Goal: Communication & Community: Answer question/provide support

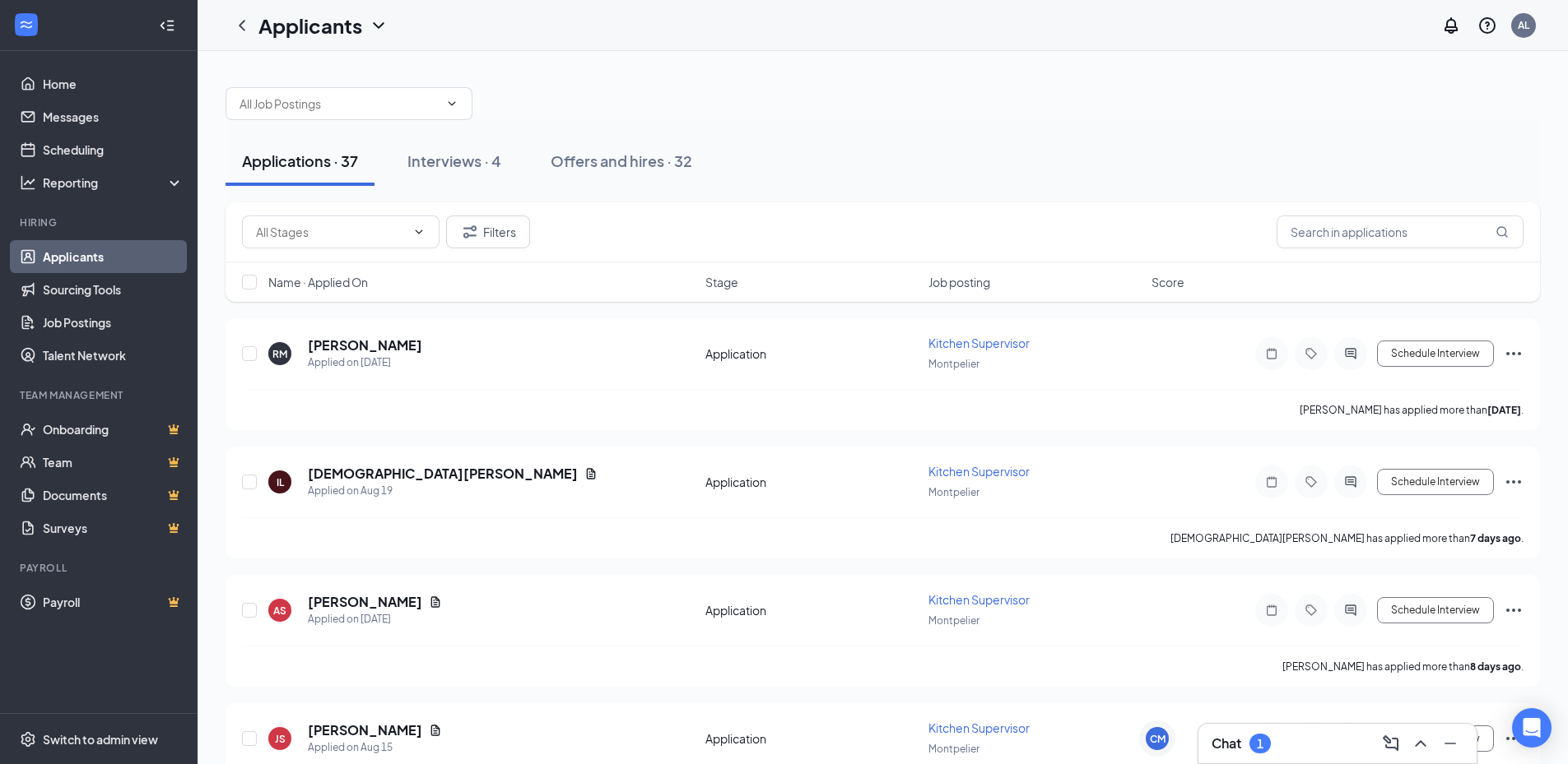
click at [1233, 737] on h3 "Chat" at bounding box center [1226, 743] width 30 height 18
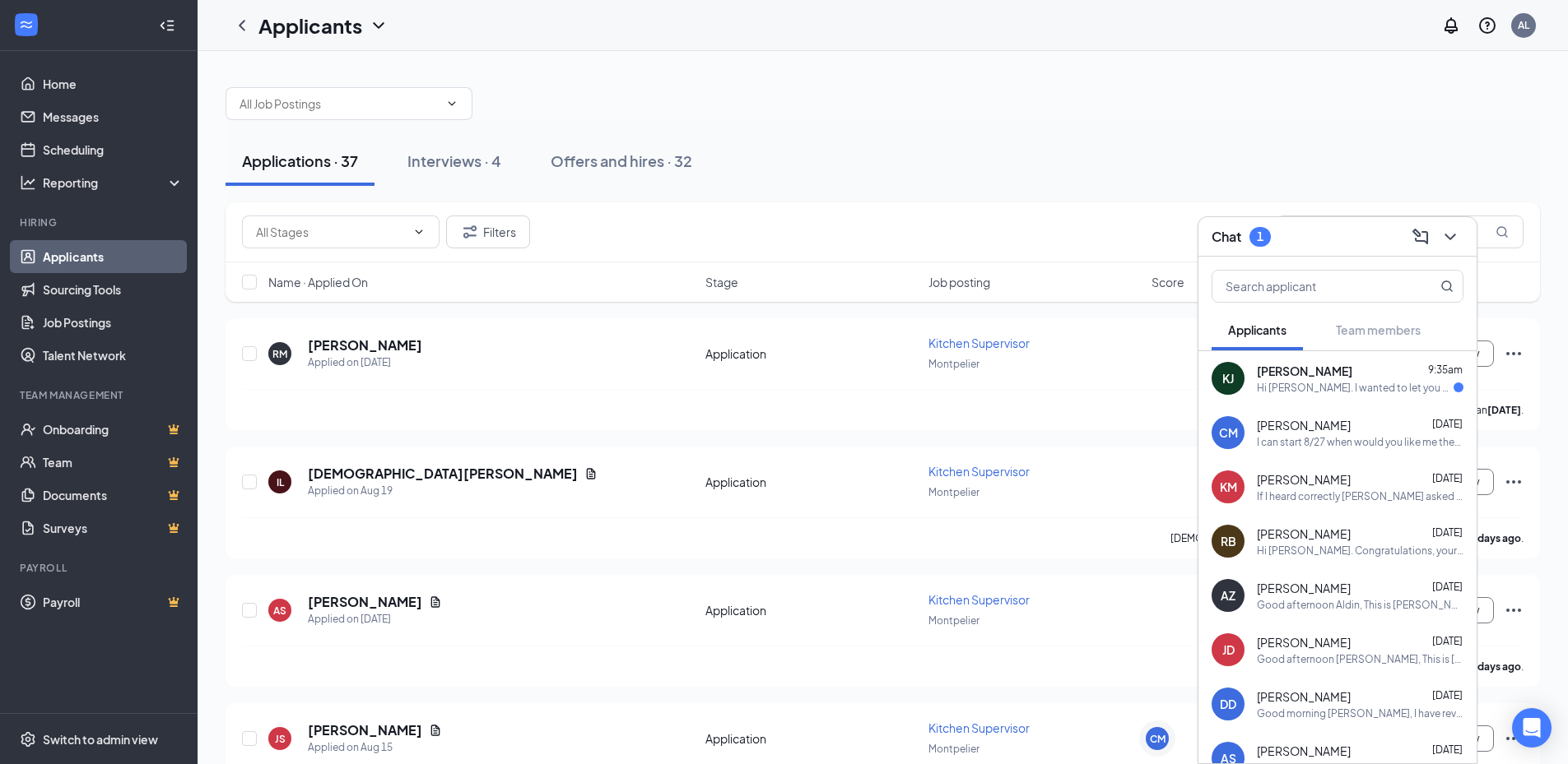
click at [1331, 398] on div "[PERSON_NAME] [PERSON_NAME] 9:35am Hi [PERSON_NAME]. I wanted to let you know t…" at bounding box center [1337, 379] width 278 height 54
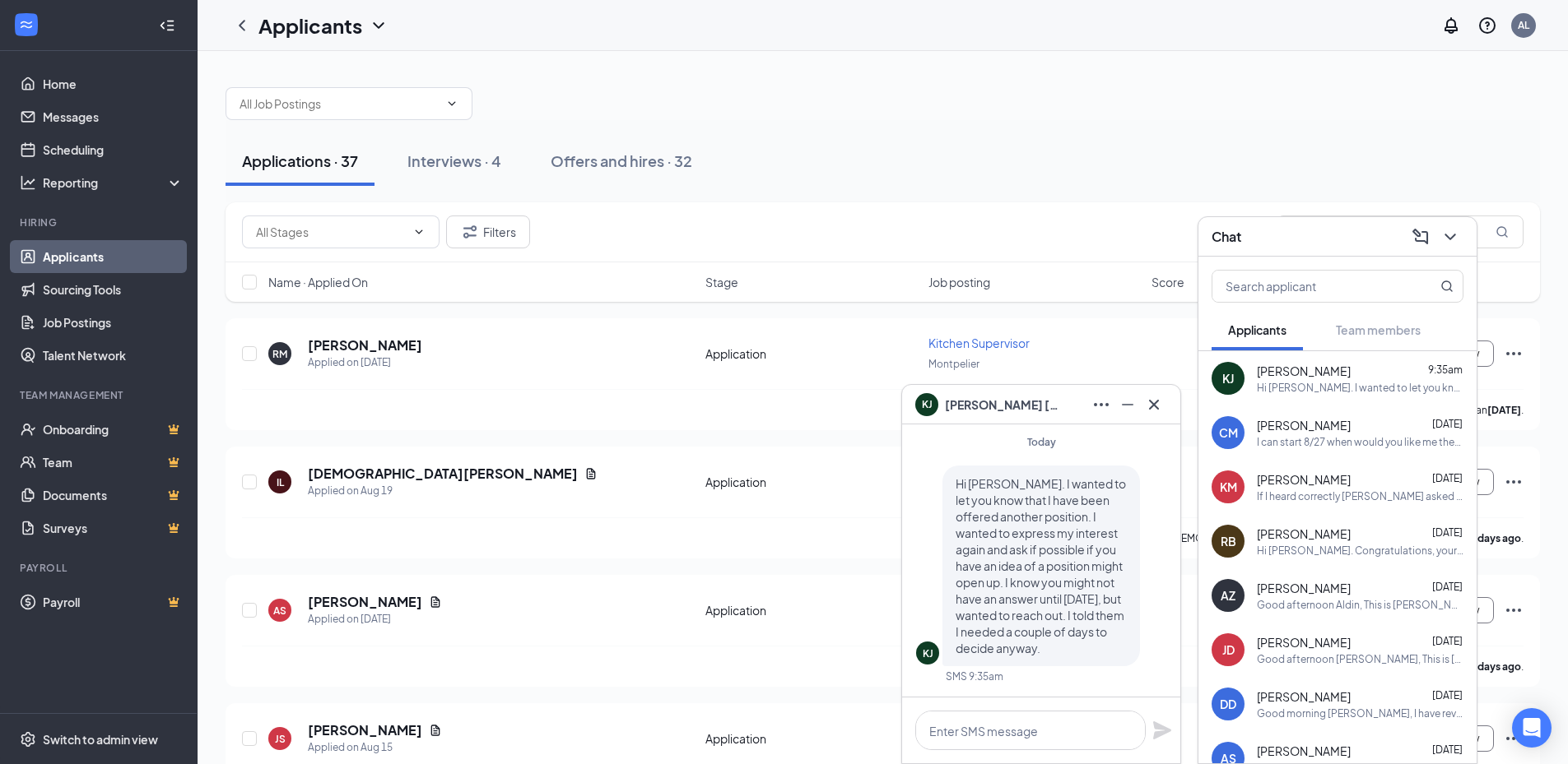
drag, startPoint x: 1233, startPoint y: 98, endPoint x: 1233, endPoint y: 114, distance: 16.0
click at [1233, 98] on div at bounding box center [883, 95] width 1314 height 49
click at [1317, 460] on div "KM [PERSON_NAME] [DATE] If I heard correctly [PERSON_NAME] asked for three prof…" at bounding box center [1337, 487] width 278 height 54
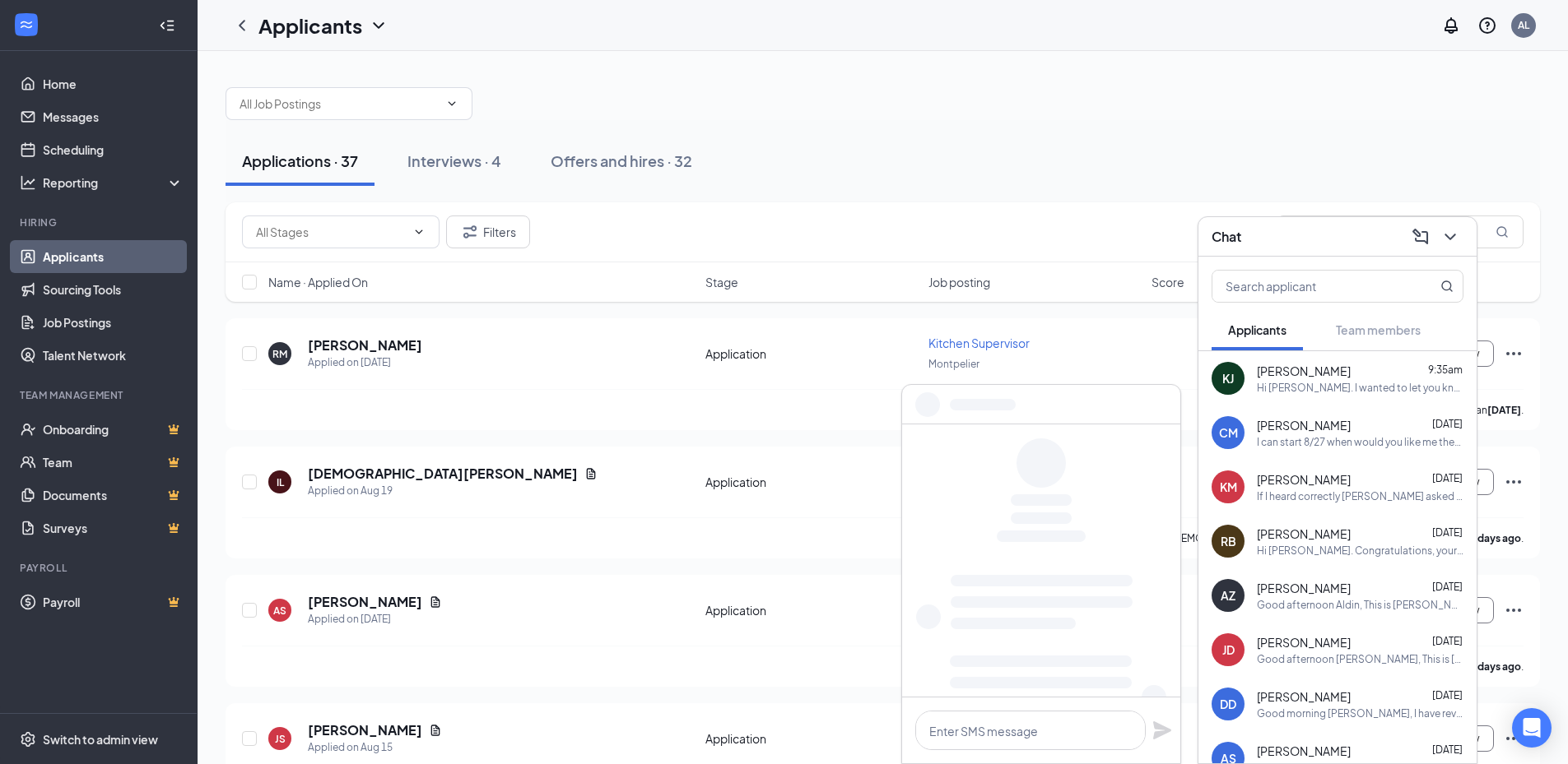
click at [1302, 436] on div "I can start 8/27 when would you like me there?" at bounding box center [1359, 442] width 207 height 14
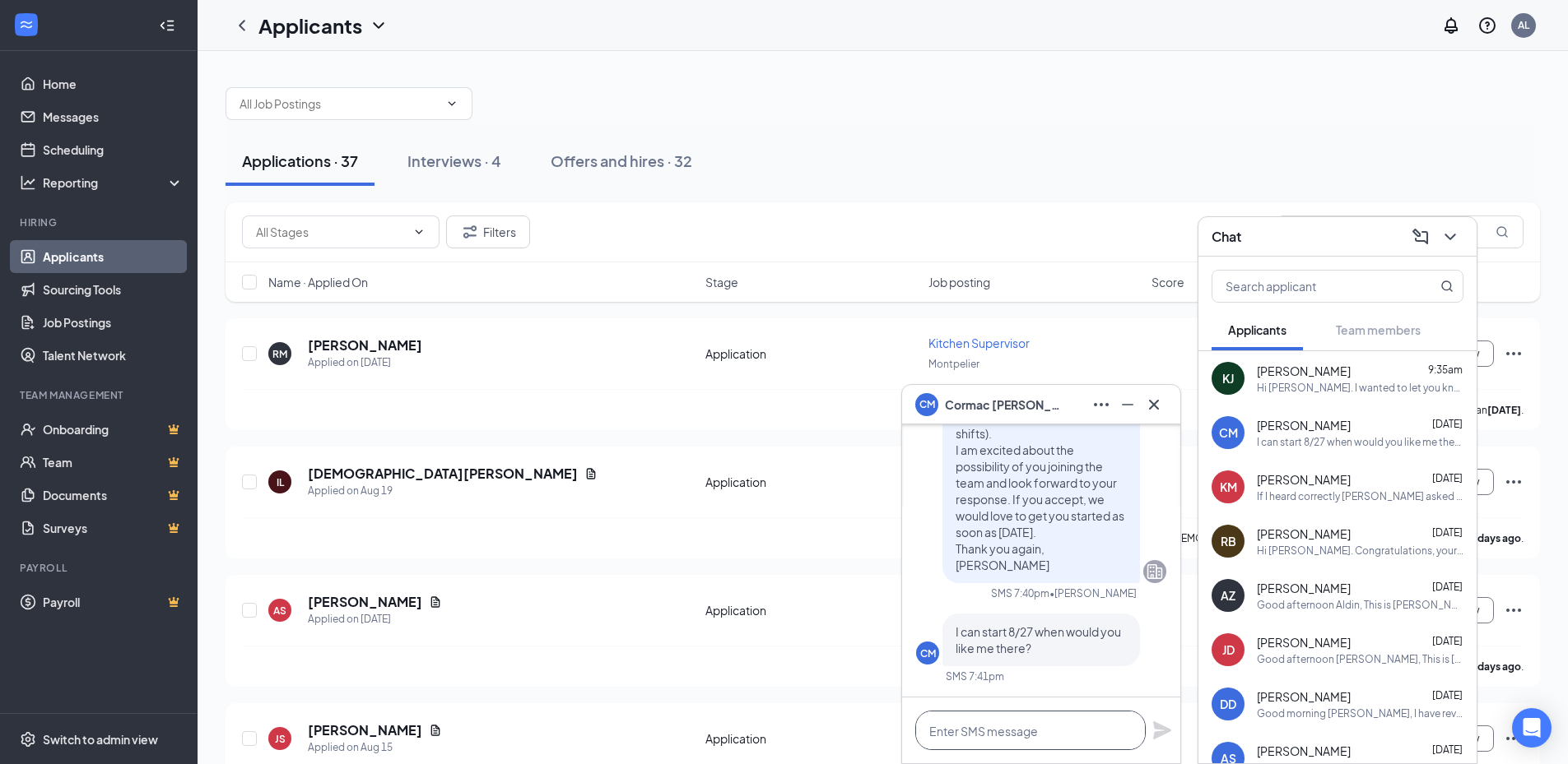
click at [981, 722] on textarea at bounding box center [1030, 730] width 231 height 39
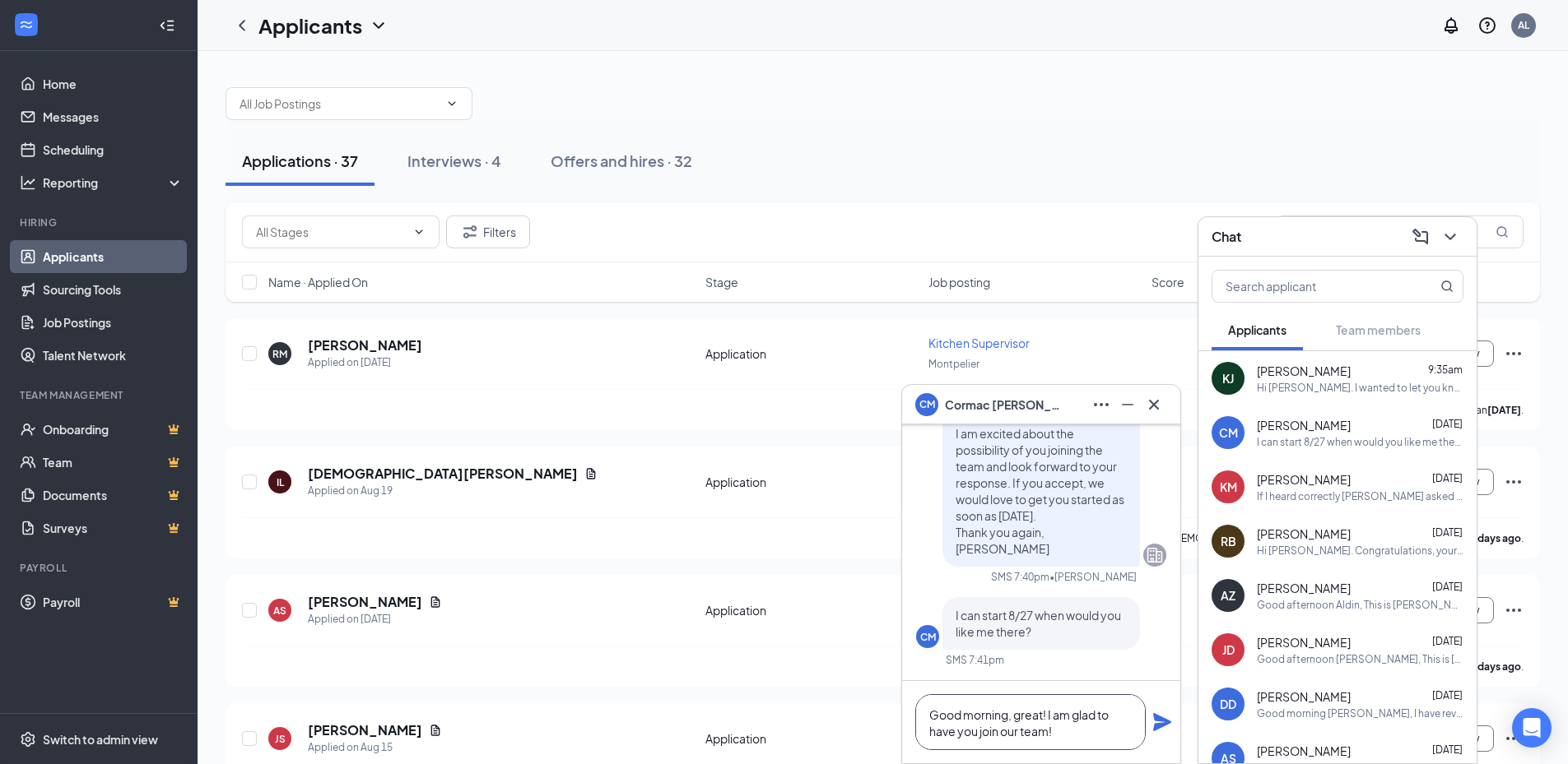
drag, startPoint x: 1047, startPoint y: 717, endPoint x: 1008, endPoint y: 721, distance: 39.2
click at [1008, 721] on textarea "Good morning, great! I am glad to have you join our team!" at bounding box center [1030, 722] width 231 height 56
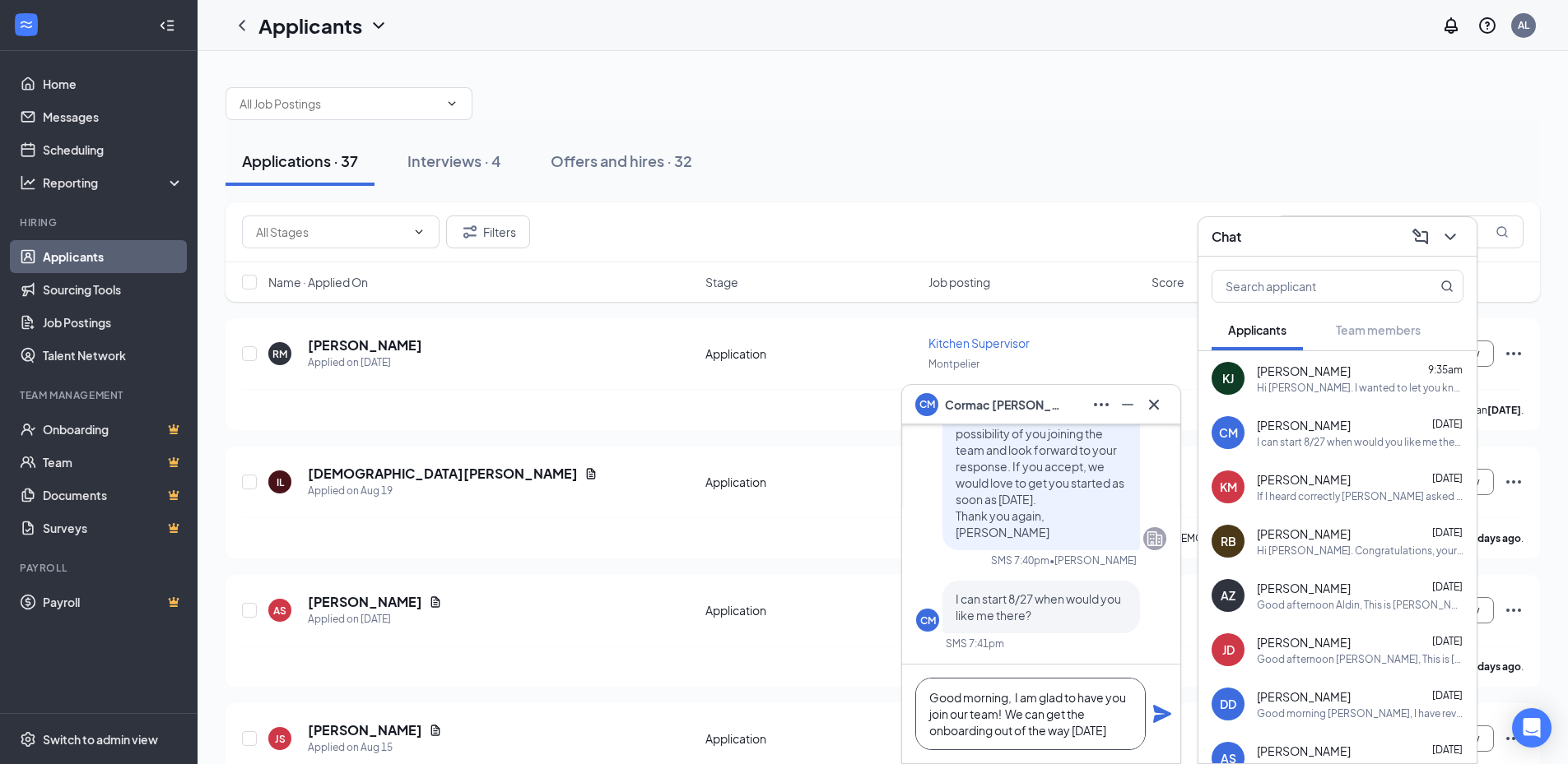
scroll to position [2, 0]
drag, startPoint x: 1007, startPoint y: 719, endPoint x: 1165, endPoint y: 698, distance: 159.4
click at [1189, 763] on html "Home Messages Scheduling Reporting Hiring Applicants Sourcing Tools Job Posting…" at bounding box center [784, 382] width 1568 height 764
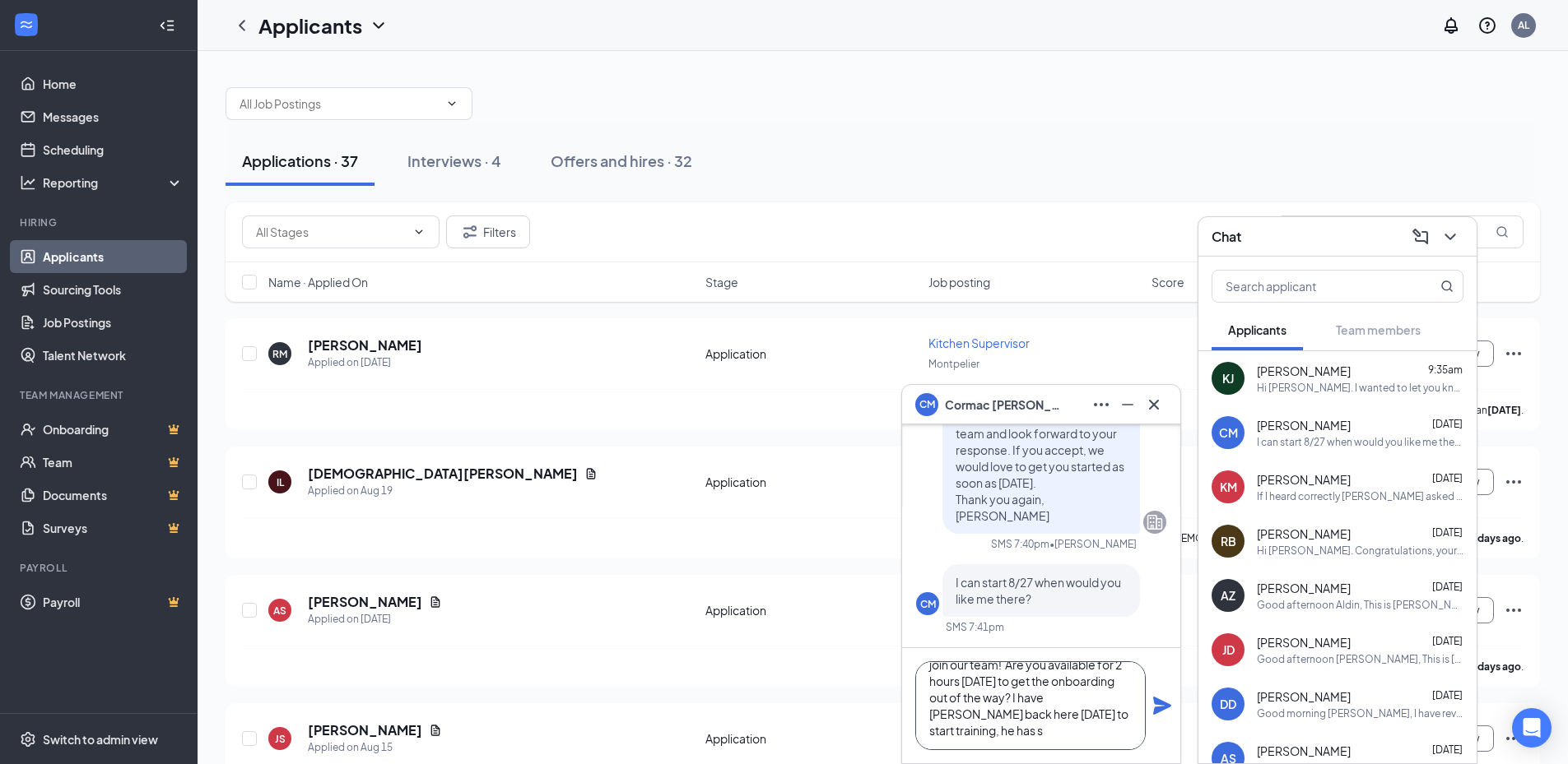
scroll to position [18, 0]
click at [1010, 713] on textarea "Good morning, I am glad to have you join our team! Are you available for 2 hour…" at bounding box center [1030, 705] width 231 height 88
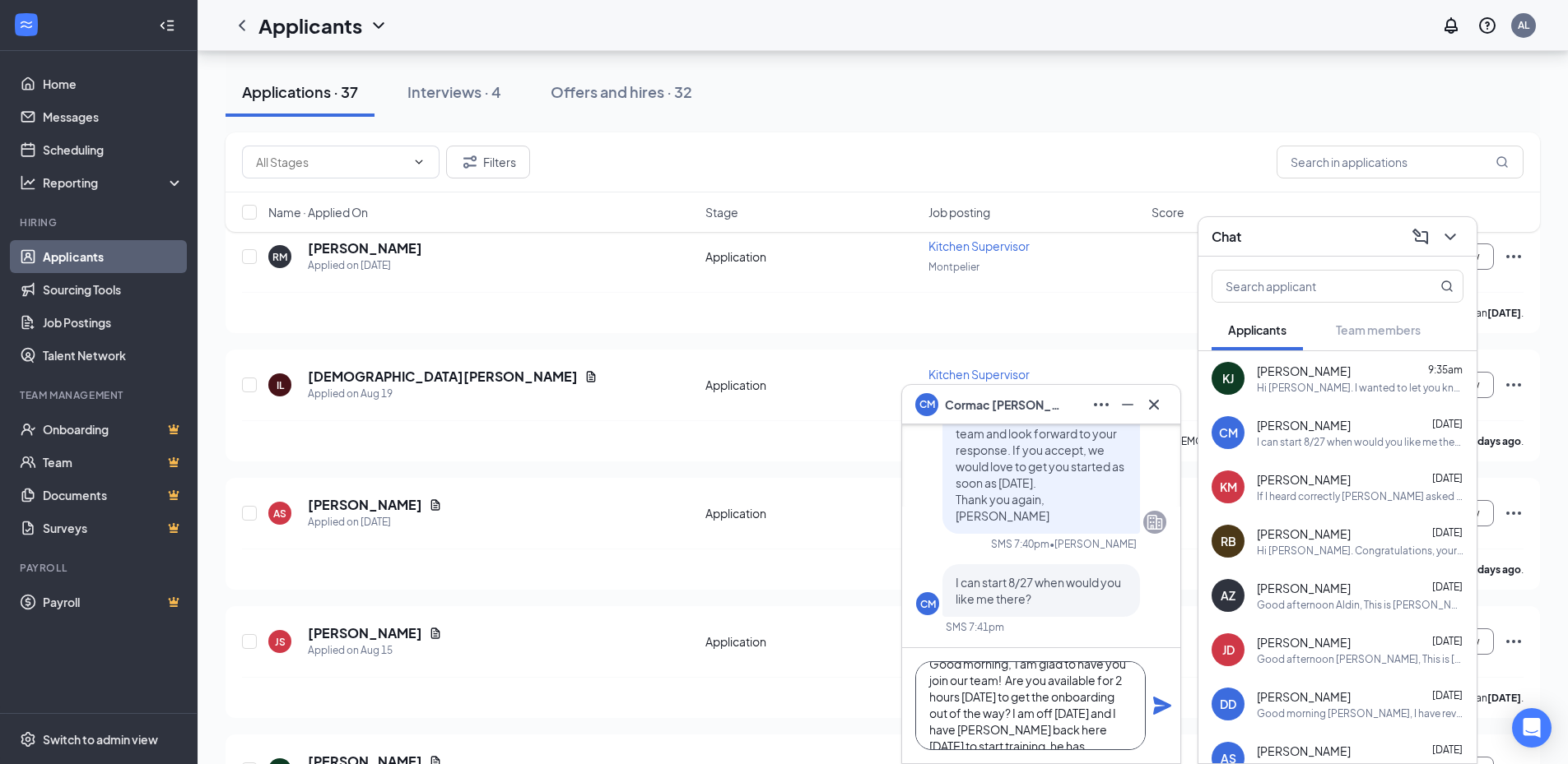
scroll to position [247, 0]
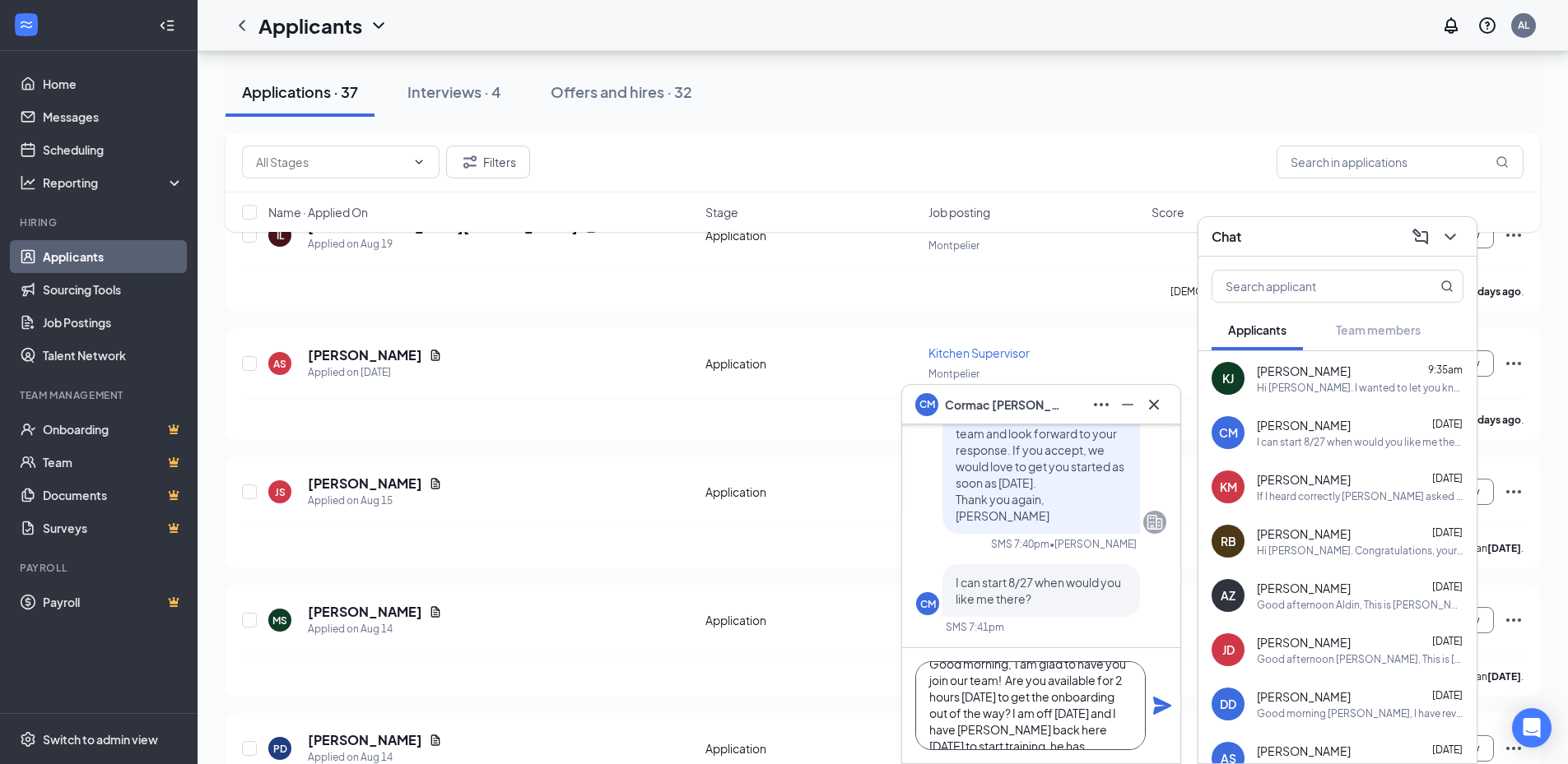
click at [983, 737] on textarea "Good morning, I am glad to have you join our team! Are you available for 2 hour…" at bounding box center [1030, 705] width 231 height 88
click at [952, 747] on textarea "Good morning, I am glad to have you join our team! Are you available for 2 hour…" at bounding box center [1030, 705] width 231 height 88
drag, startPoint x: 930, startPoint y: 716, endPoint x: 1050, endPoint y: 733, distance: 121.2
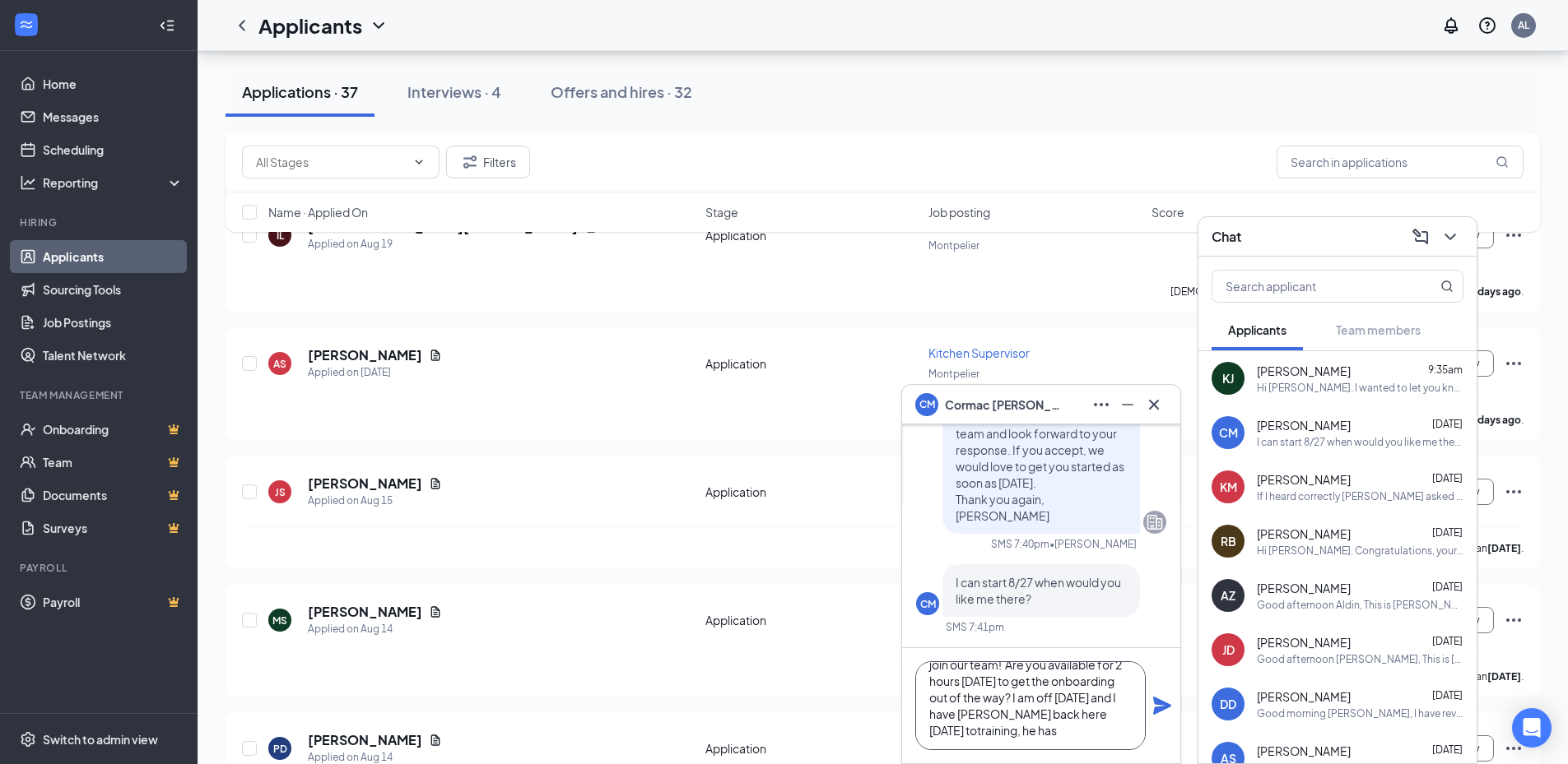
click at [1050, 733] on textarea "Good morning, I am glad to have you join our team! Are you available for 2 hour…" at bounding box center [1030, 705] width 231 height 88
click at [949, 684] on textarea "Good morning, I am glad to have you join our team! Are you available for 2 hour…" at bounding box center [1030, 705] width 231 height 88
click at [1059, 665] on textarea "Good morning, I am glad to have you joining our team! Are you available for 2 h…" at bounding box center [1030, 705] width 231 height 88
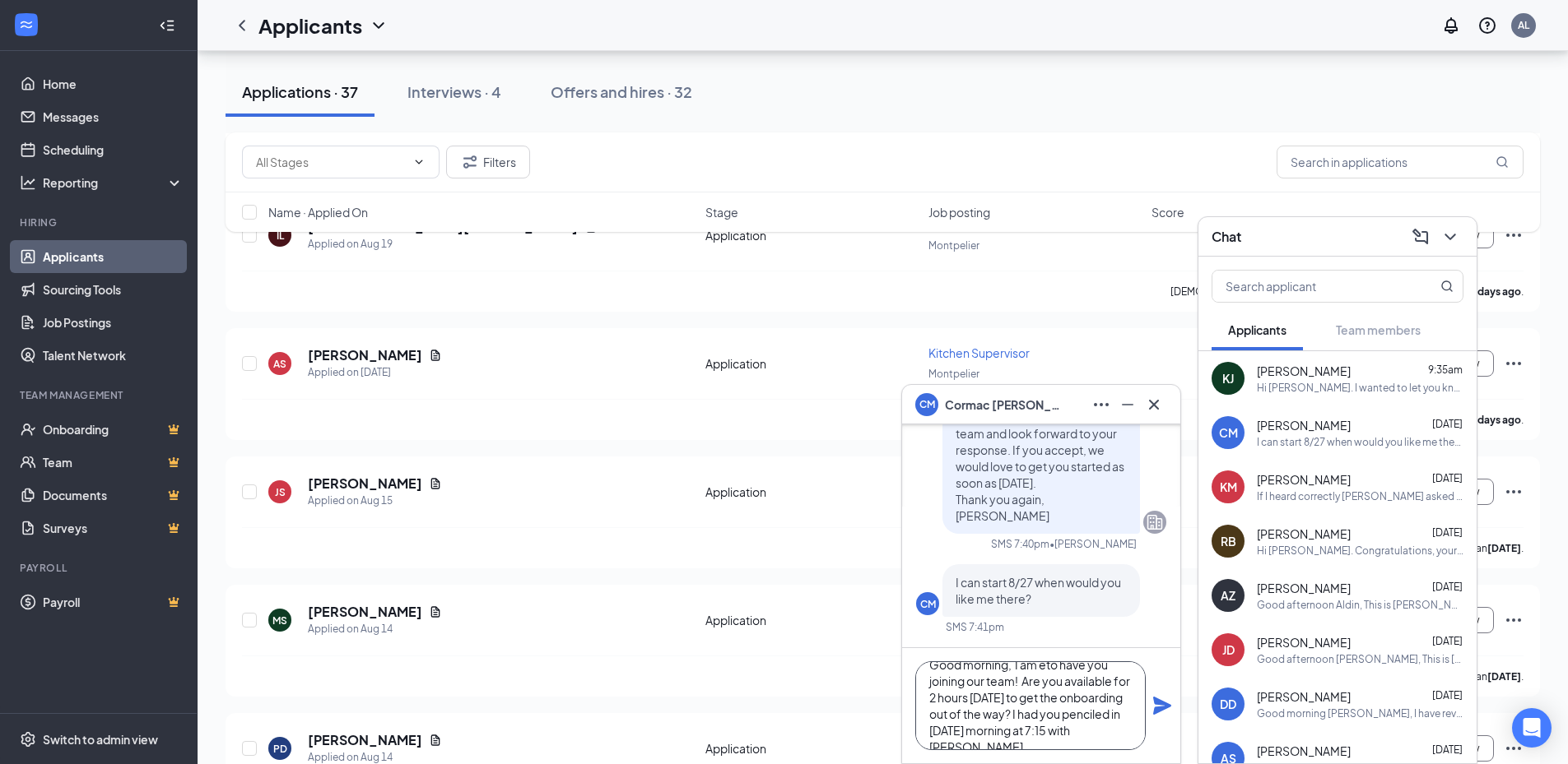
scroll to position [1, 0]
click at [994, 712] on textarea "Good morning, I am excited to have you joining our team! Are you available for …" at bounding box center [1030, 705] width 231 height 88
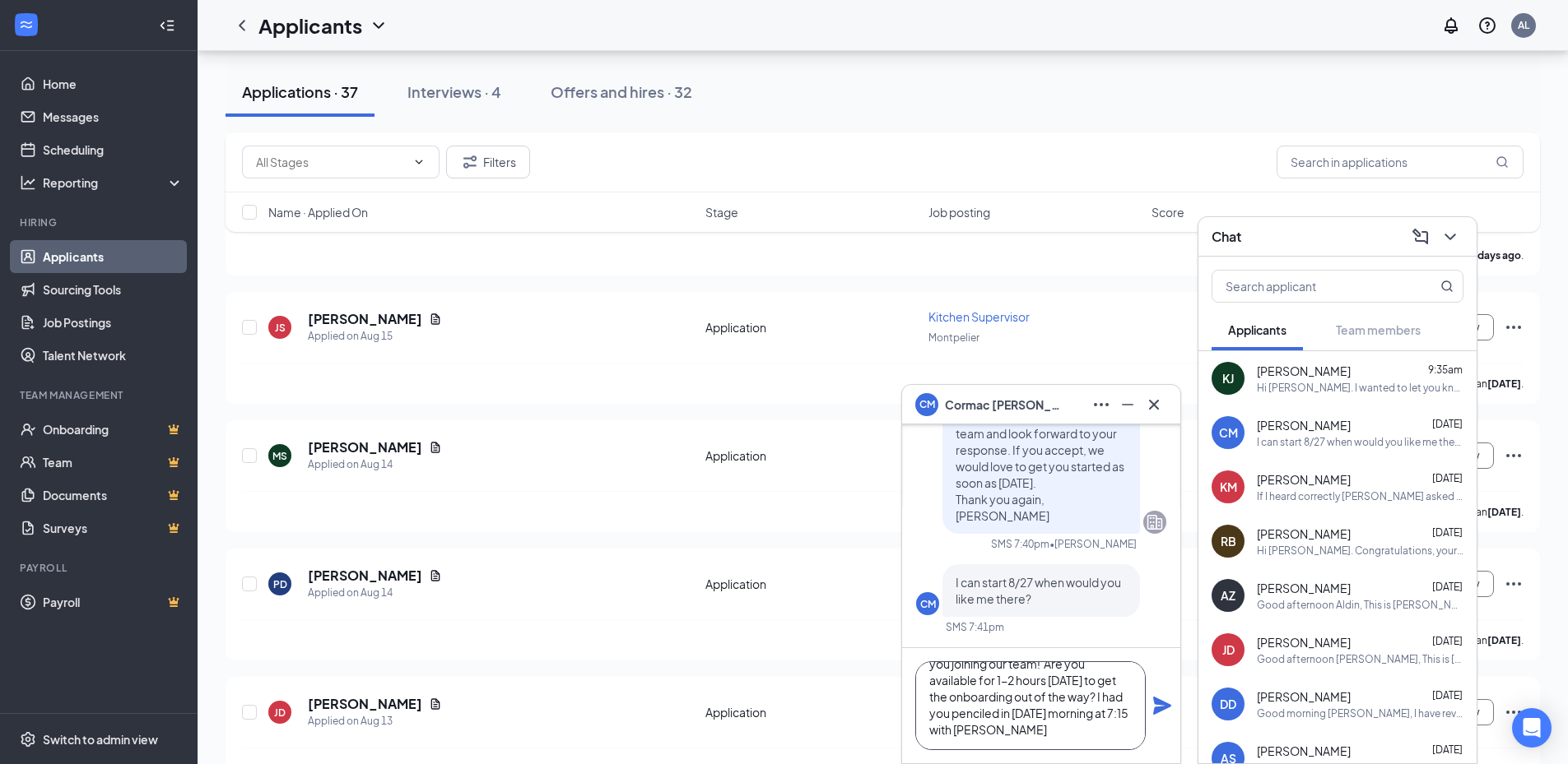
click at [1096, 693] on textarea "Good morning, I am excited to have you joining our team! Are you available for …" at bounding box center [1030, 705] width 231 height 88
click at [987, 736] on textarea "Good morning, I am excited to have you joining our team! Are you available for …" at bounding box center [1030, 705] width 231 height 88
click at [987, 735] on textarea "Good morning, I am excited to have you joining our team! Are you available for …" at bounding box center [1030, 705] width 231 height 88
click at [993, 730] on textarea "Good morning, I am excited to have you joining our team! Are you available for …" at bounding box center [1030, 705] width 231 height 88
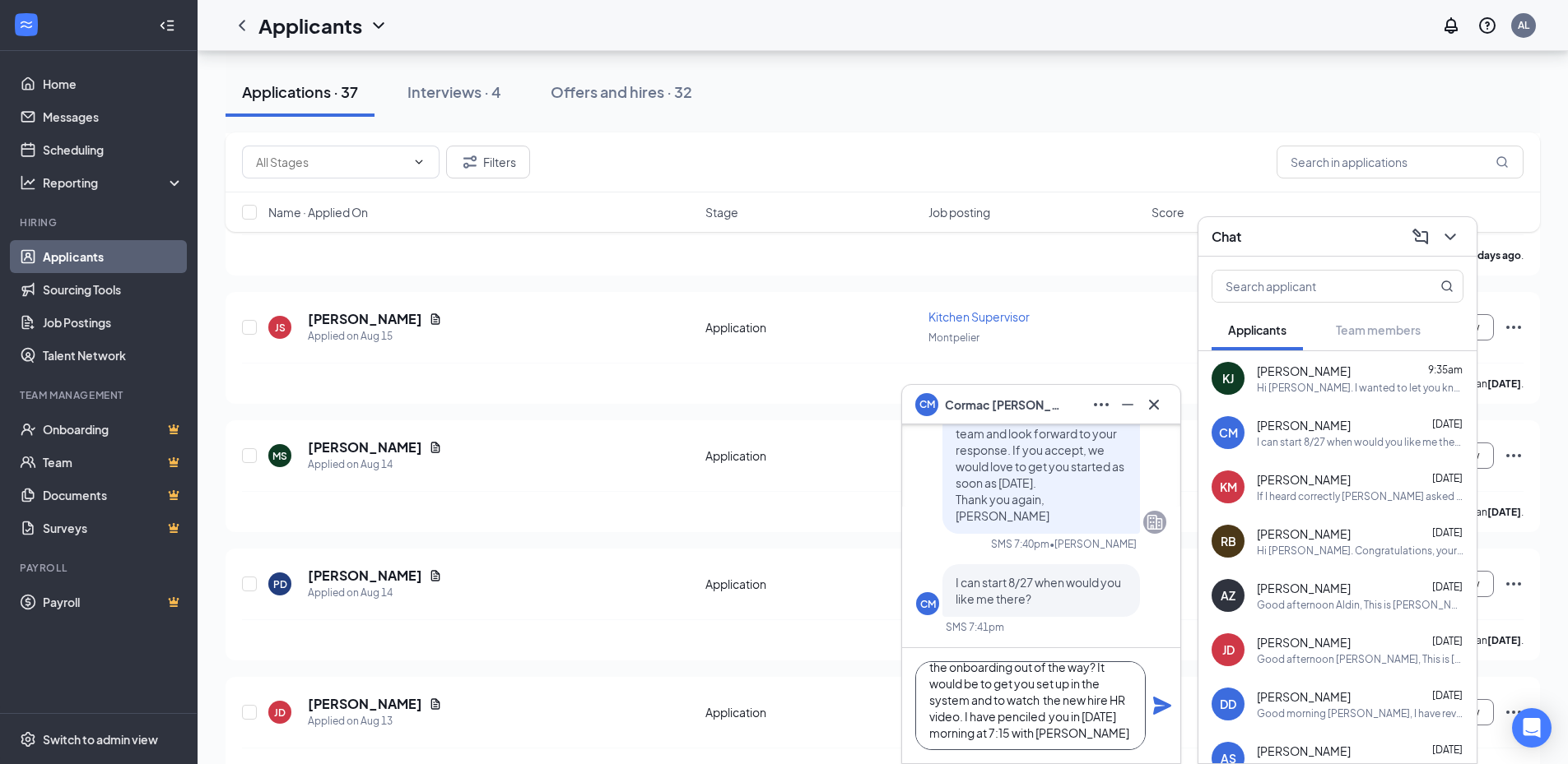
scroll to position [67, 0]
click at [1063, 730] on textarea "Good morning, I am excited to have you joining our team! Are you available for …" at bounding box center [1030, 705] width 231 height 88
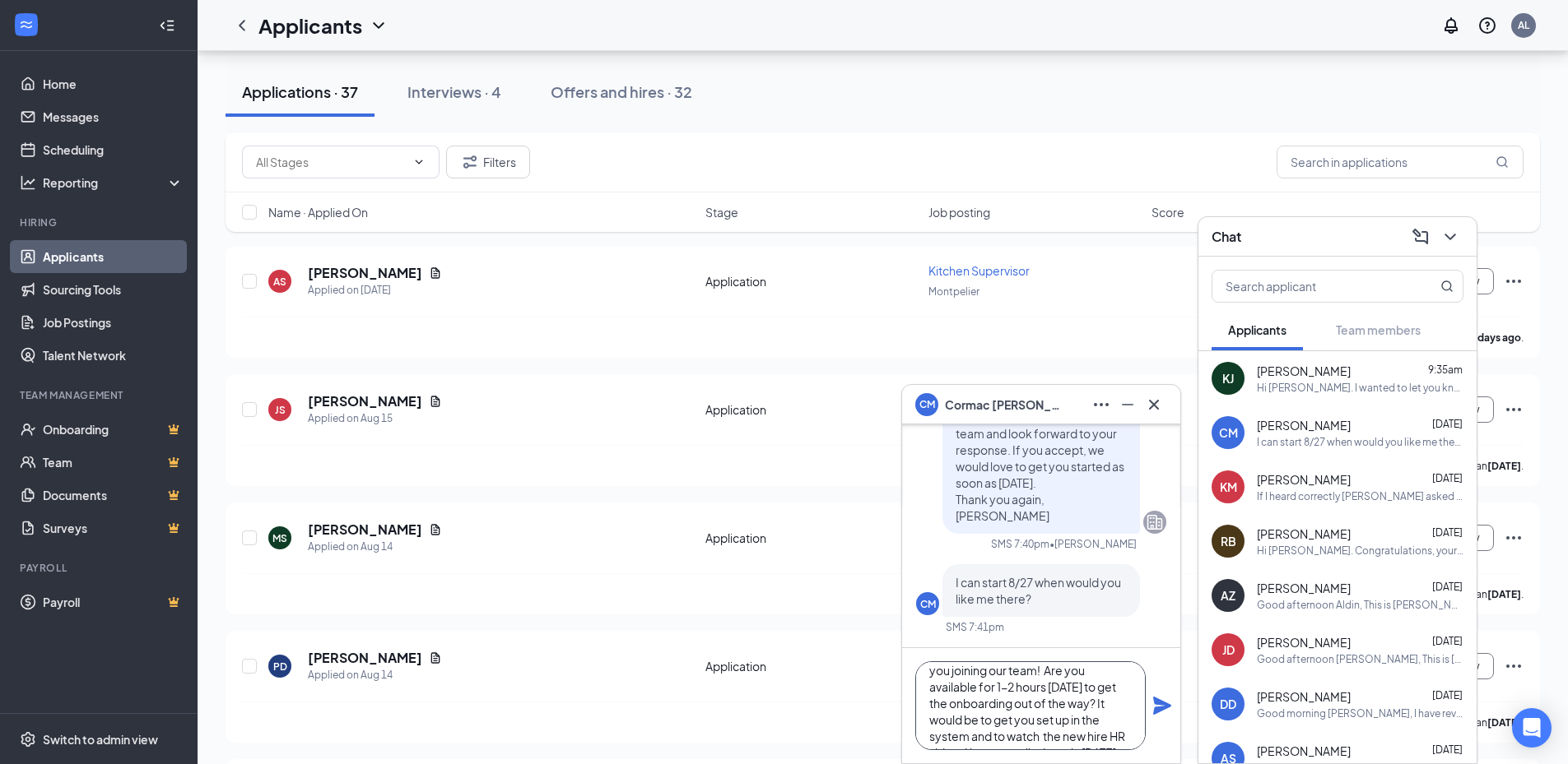
scroll to position [0, 0]
click at [1097, 723] on textarea "Good morning, I am excited to have you joining our team! Are you available for …" at bounding box center [1030, 705] width 231 height 88
click at [966, 698] on textarea "Good morning, I am excited to have you joining our team! Are you available for …" at bounding box center [1030, 705] width 231 height 88
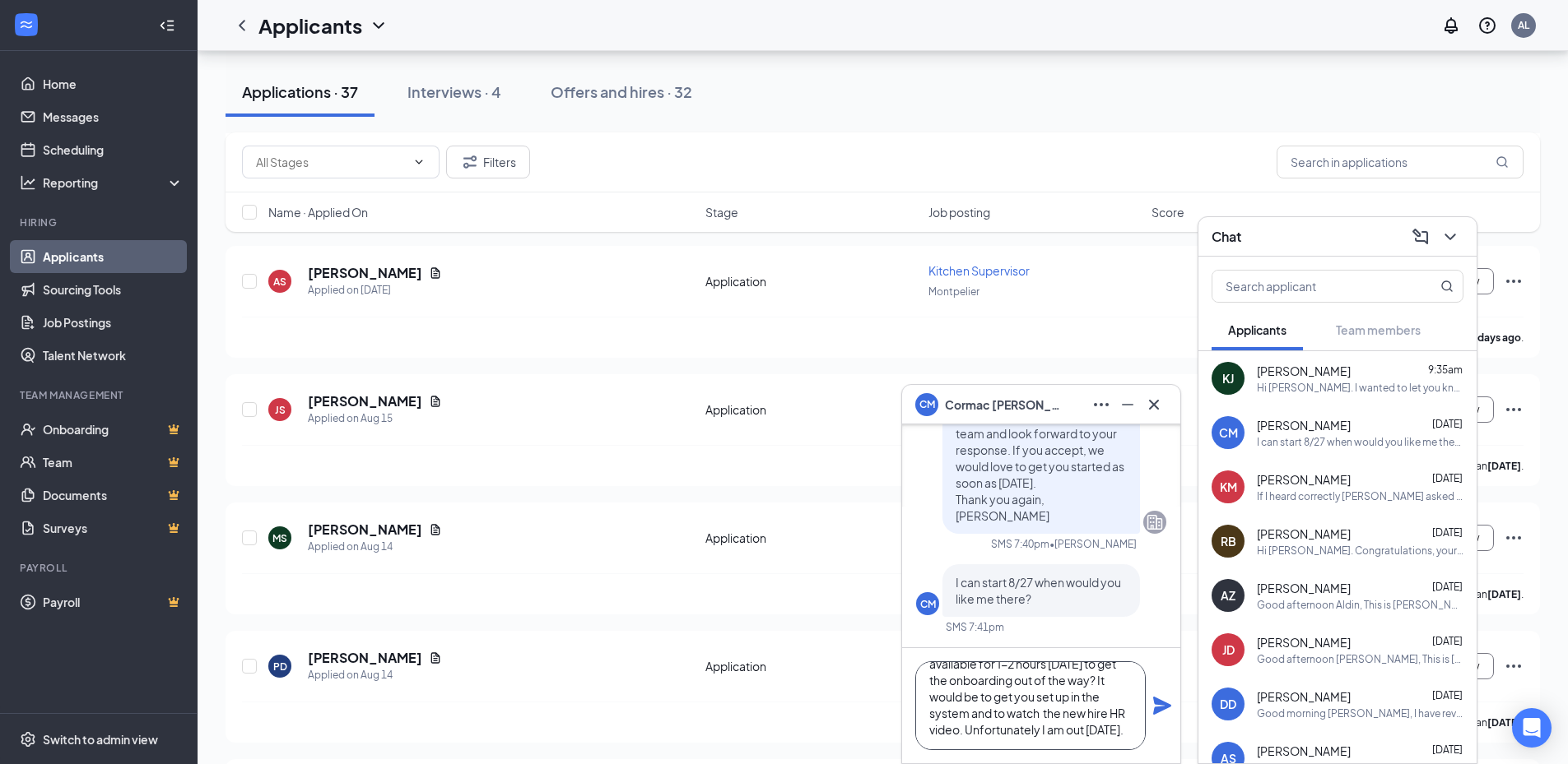
drag, startPoint x: 926, startPoint y: 684, endPoint x: 1062, endPoint y: 744, distance: 148.6
click at [1127, 435] on html "Home Messages Scheduling Reporting Hiring Applicants Sourcing Tools Job Posting…" at bounding box center [784, 53] width 1568 height 764
type textarea "Good morning, I am excited to have you joining our team! Are you available for …"
click at [980, 719] on textarea "Good morning, I am excited to have you joining our team! Are you available for …" at bounding box center [1030, 705] width 231 height 88
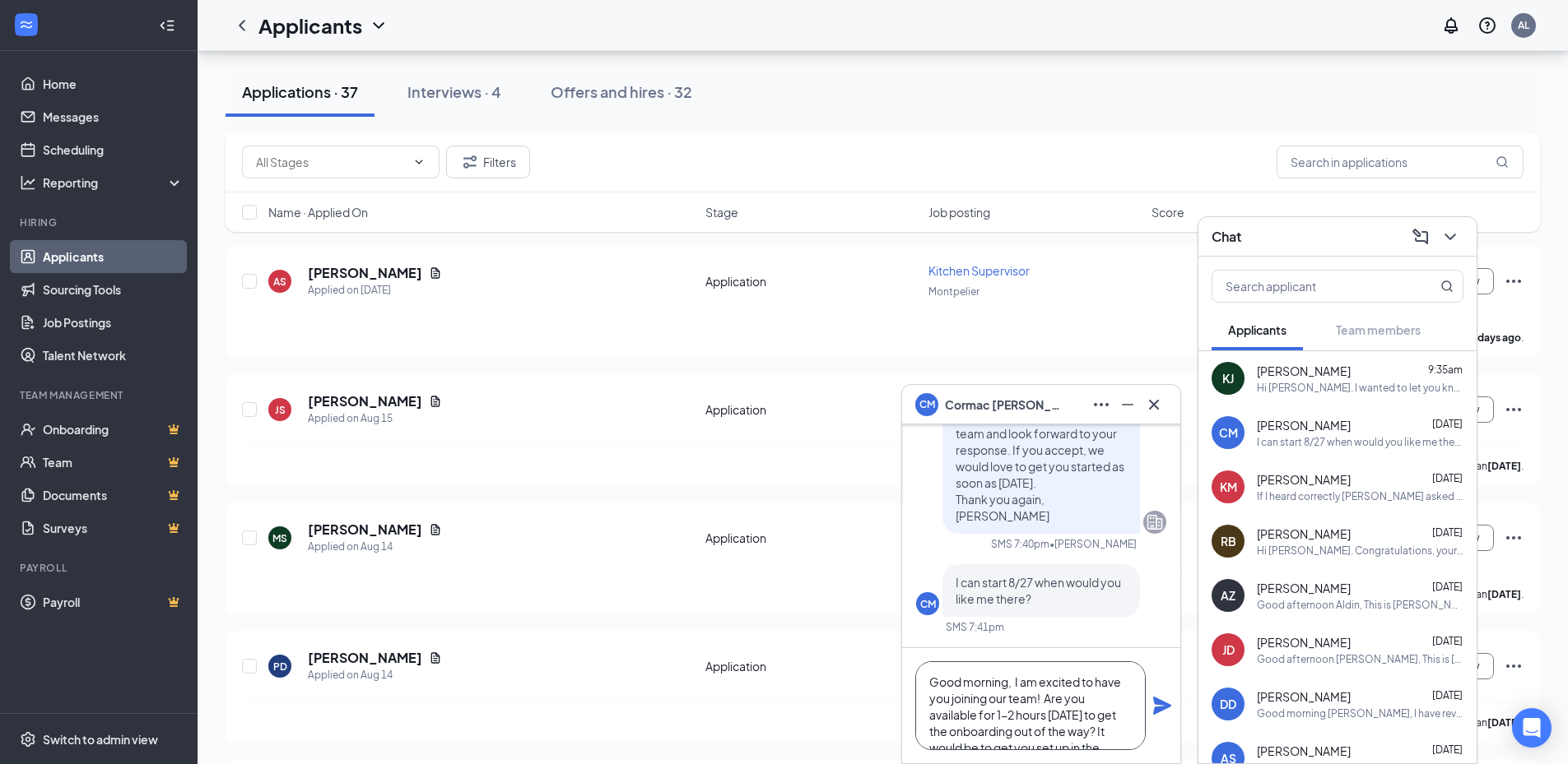
drag, startPoint x: 995, startPoint y: 729, endPoint x: 905, endPoint y: 620, distance: 141.4
click at [905, 620] on div "CM [PERSON_NAME] Applicant Kitchen Supervisor • [PERSON_NAME][DATE] [PERSON_NAM…" at bounding box center [1041, 594] width 278 height 339
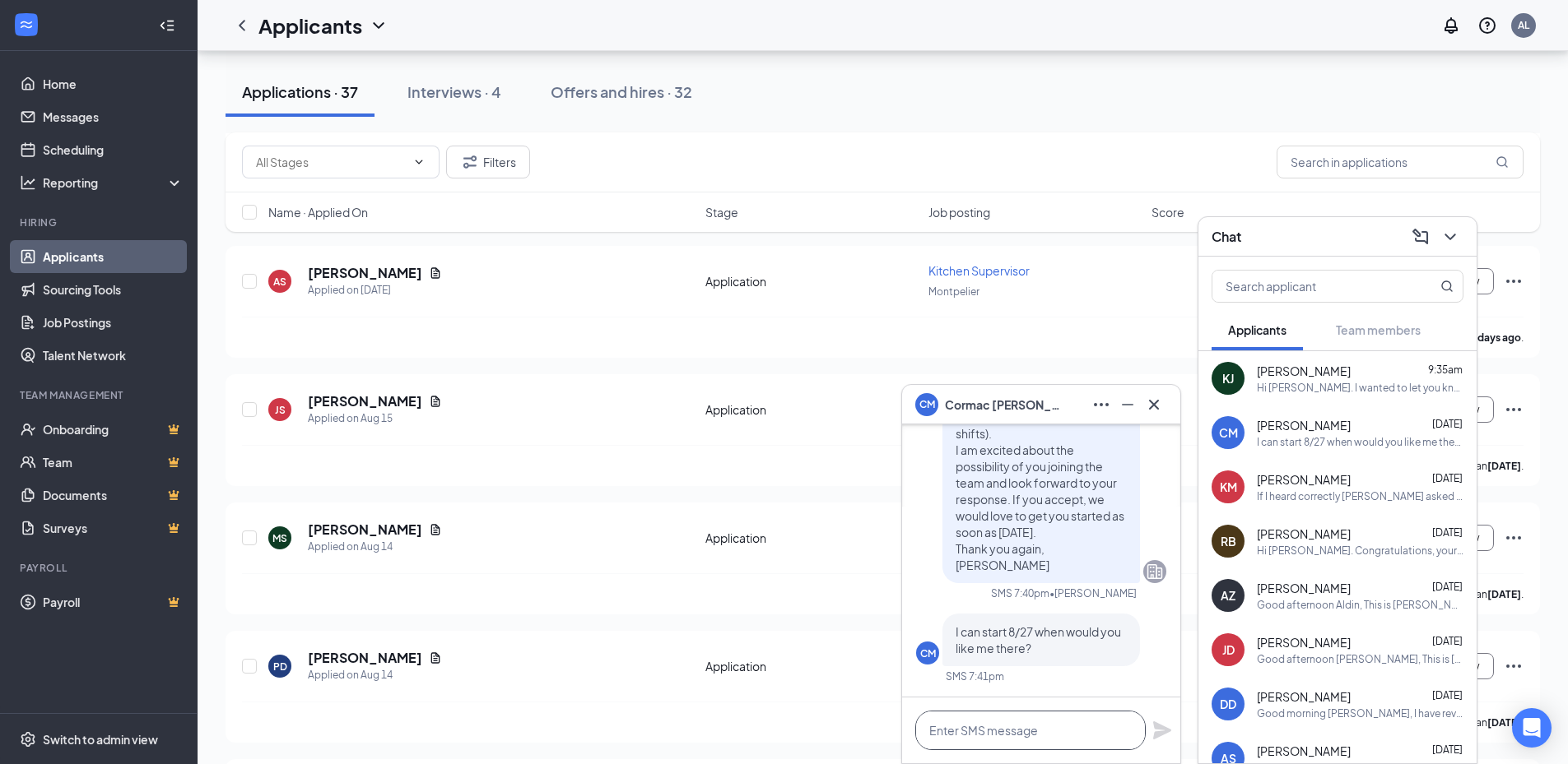
paste textarea "Good morning, I am excited to have you joining our team! Are you available for …"
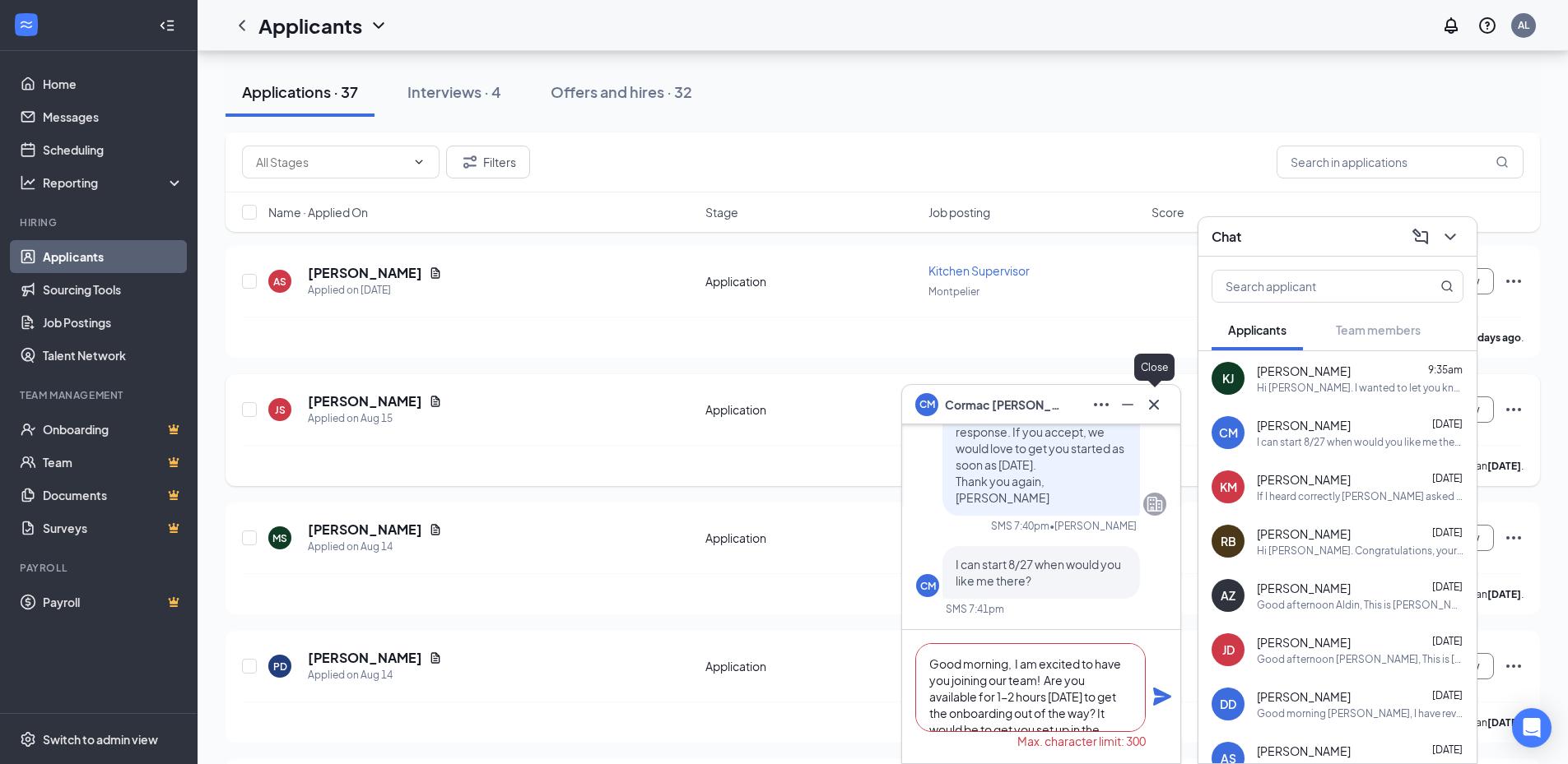
type textarea "Good morning, I am excited to have you joining our team! Are you available for …"
click at [1155, 405] on icon "Cross" at bounding box center [1153, 404] width 20 height 20
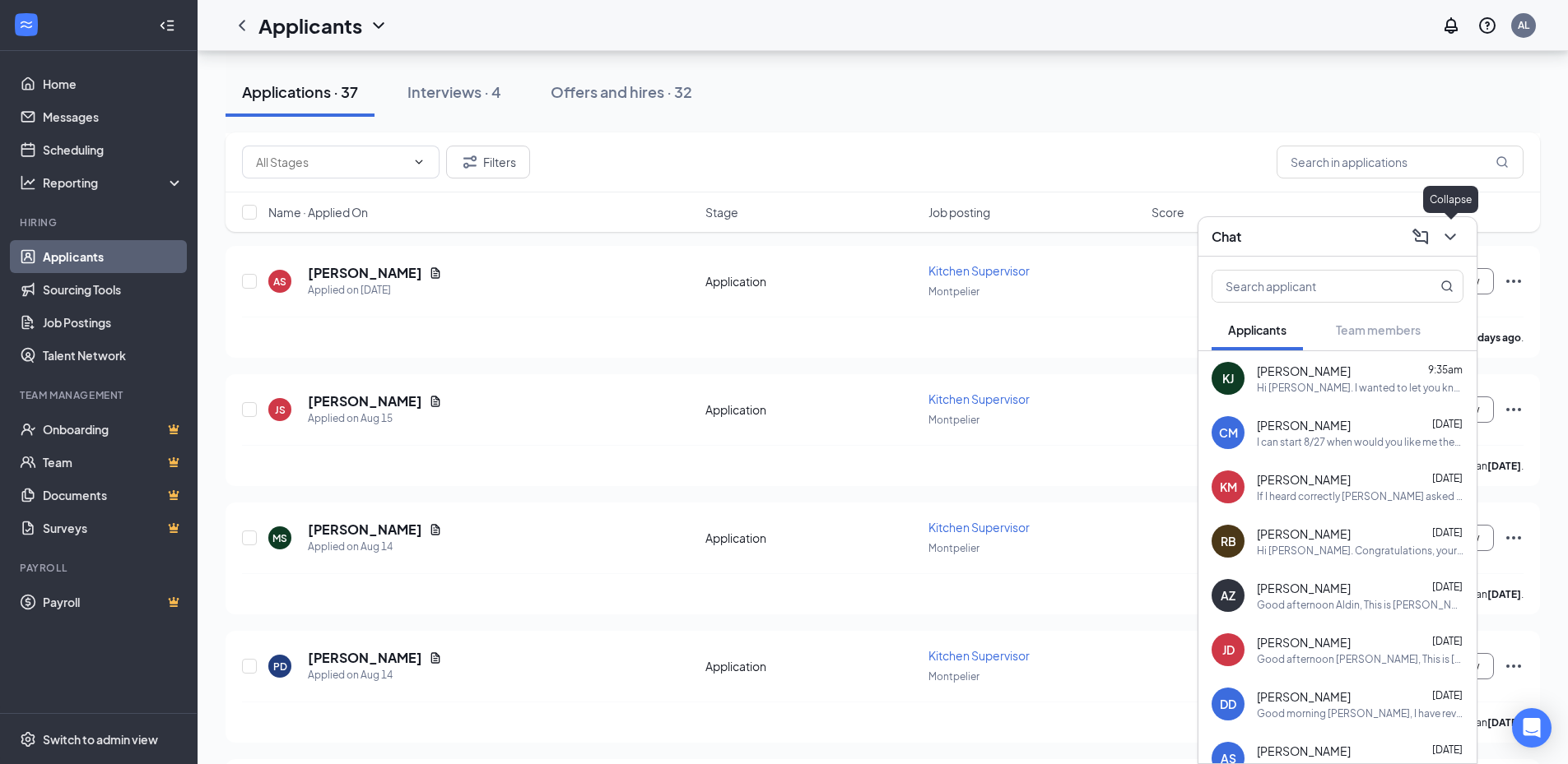
click at [1457, 232] on icon "ChevronDown" at bounding box center [1450, 237] width 20 height 20
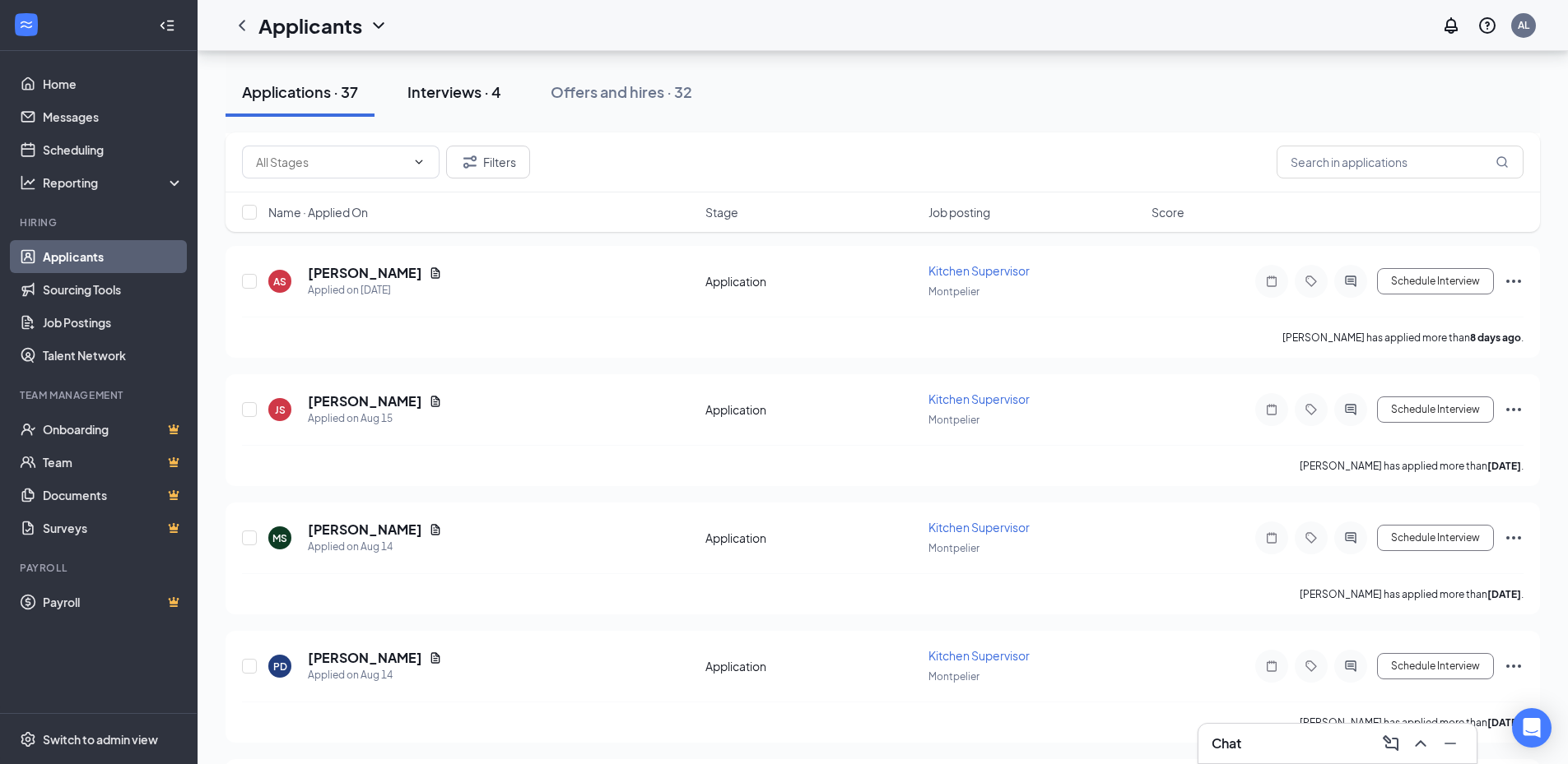
click at [466, 98] on div "Interviews · 4" at bounding box center [455, 92] width 94 height 20
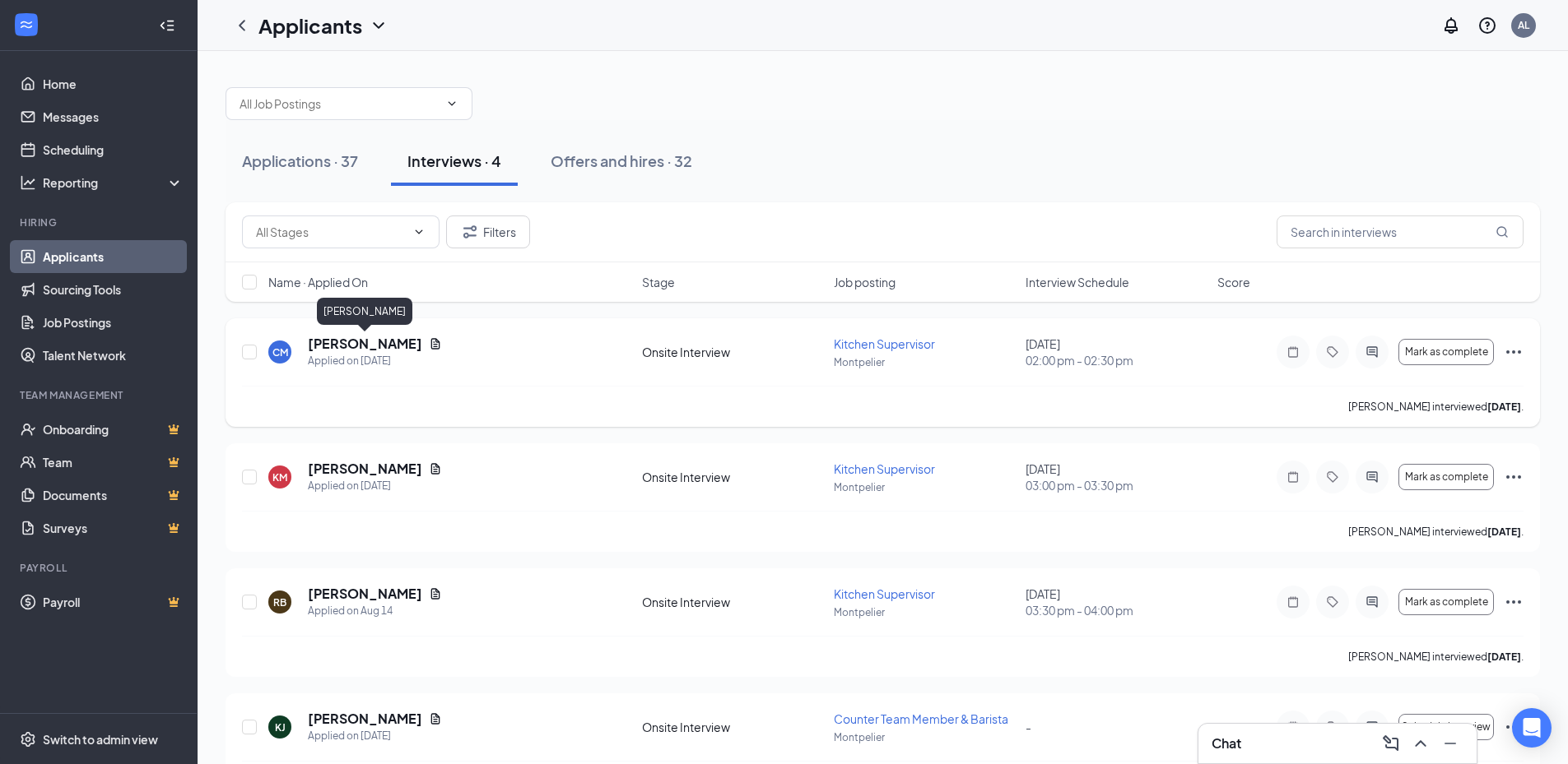
click at [324, 345] on h5 "[PERSON_NAME]" at bounding box center [365, 343] width 114 height 18
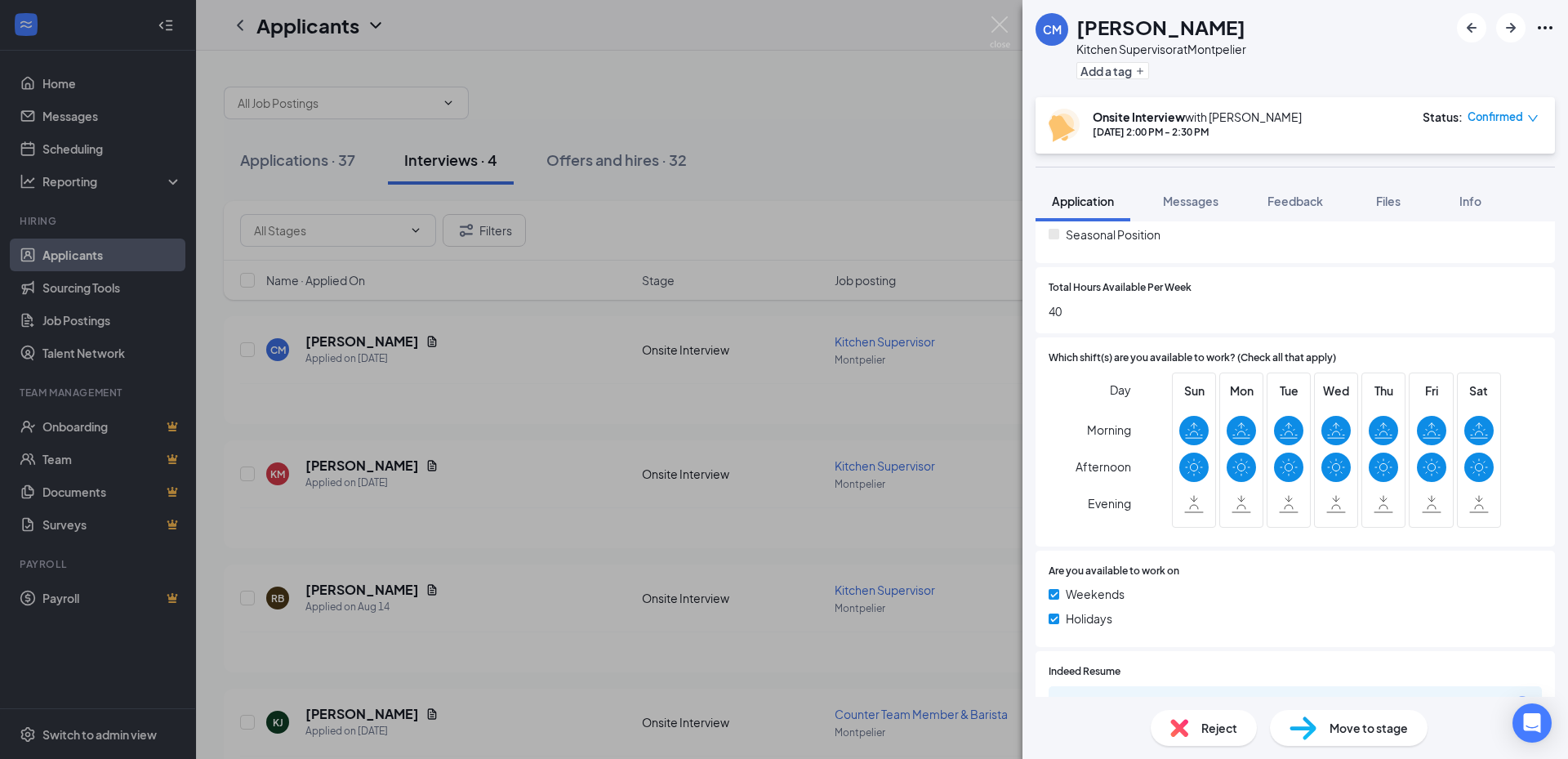
scroll to position [128, 0]
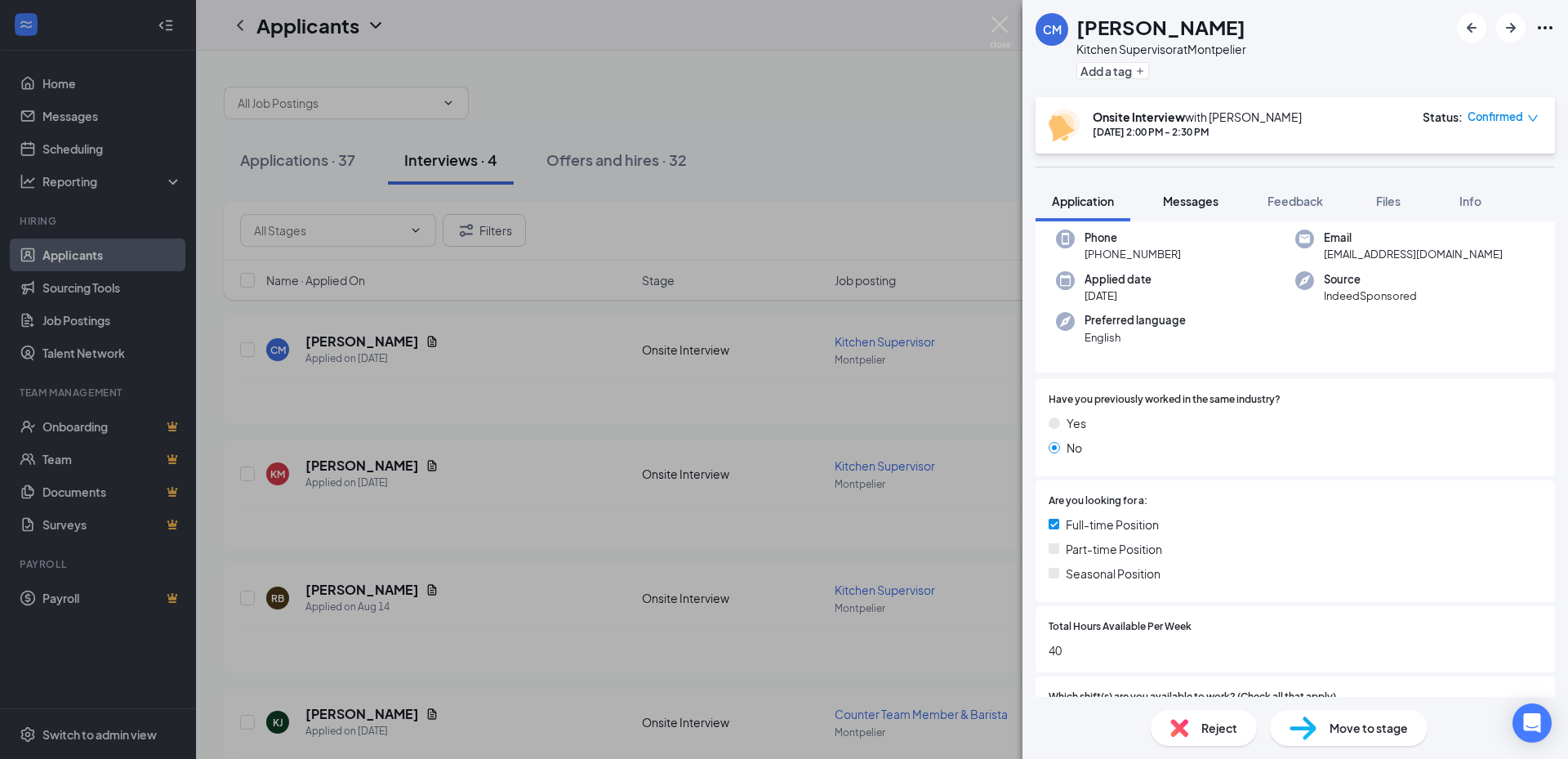
click at [1194, 208] on span "Messages" at bounding box center [1191, 200] width 56 height 14
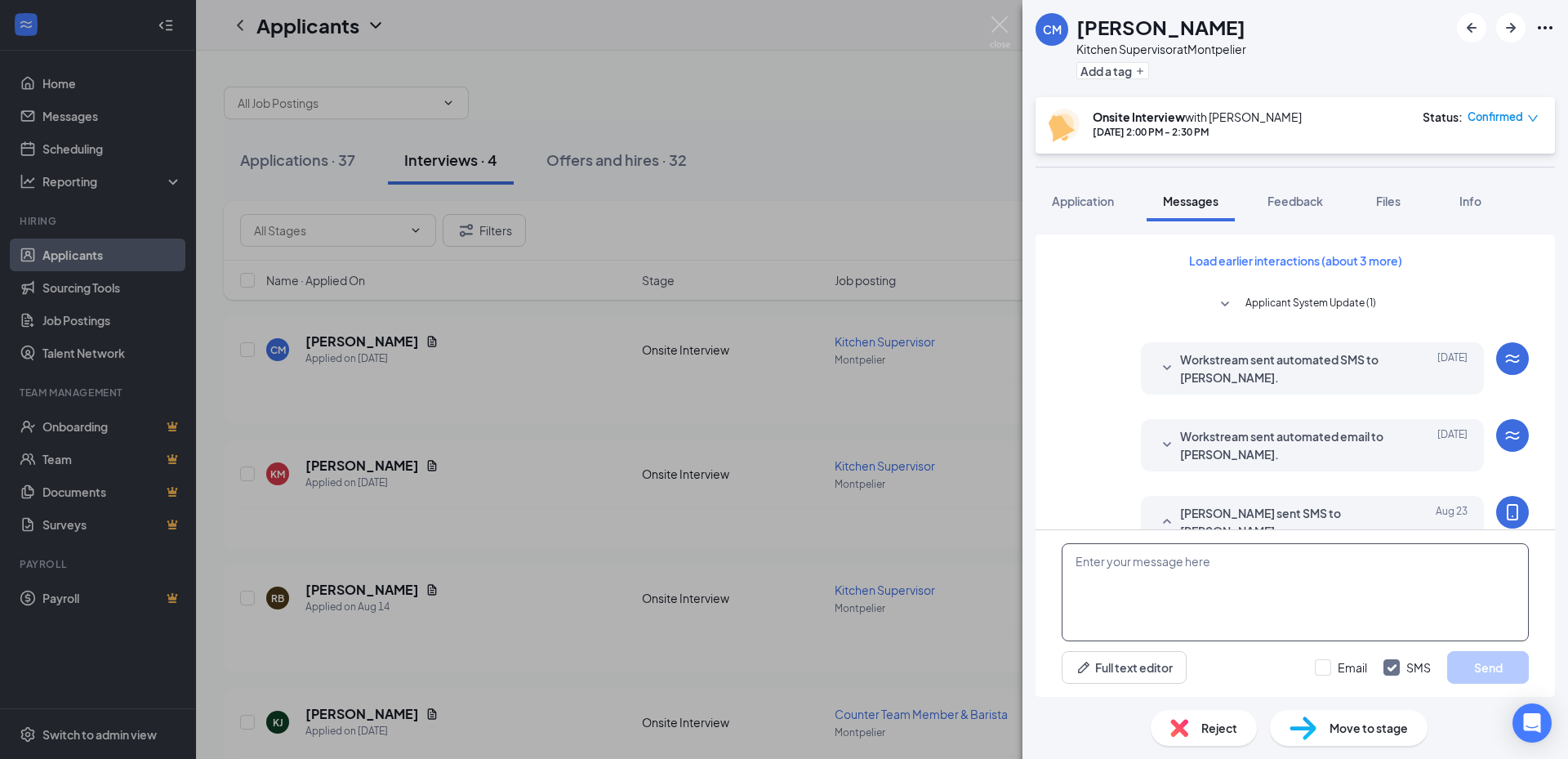
click at [1183, 605] on textarea at bounding box center [1295, 592] width 467 height 98
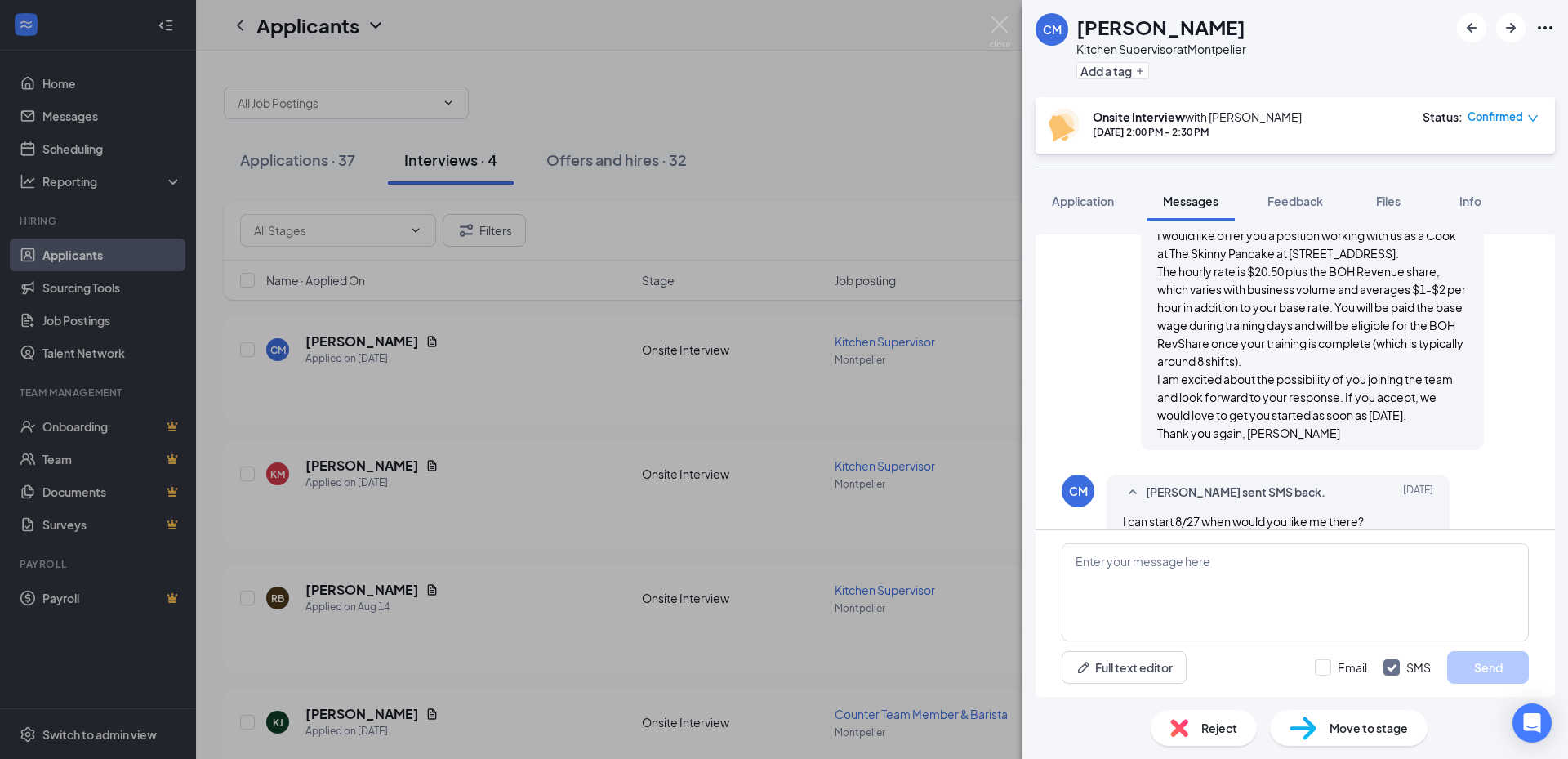
scroll to position [2132, 0]
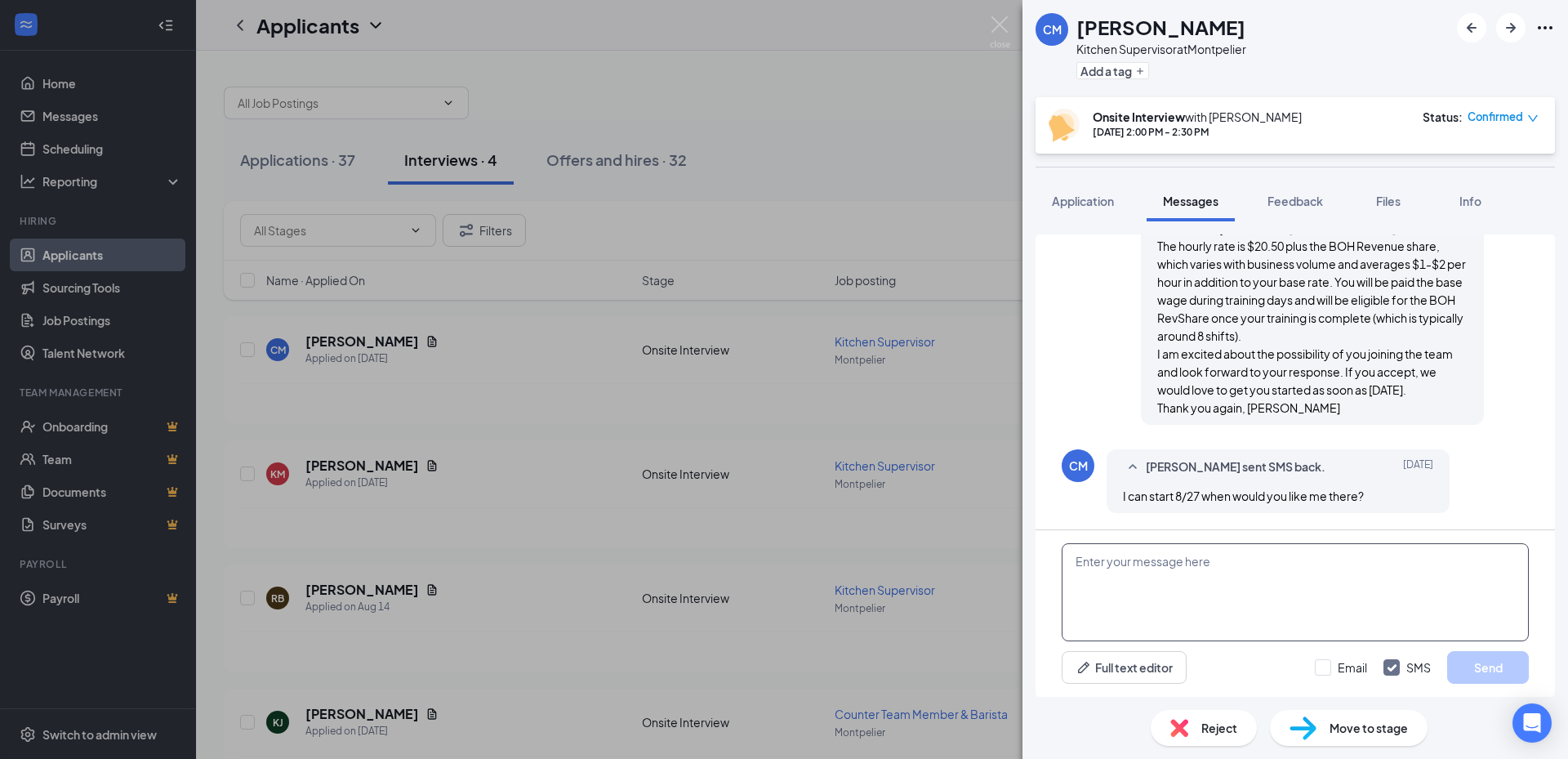
click at [1348, 562] on textarea at bounding box center [1295, 592] width 467 height 98
paste textarea "Good morning, I am excited to have you joining our team! Are you available for …"
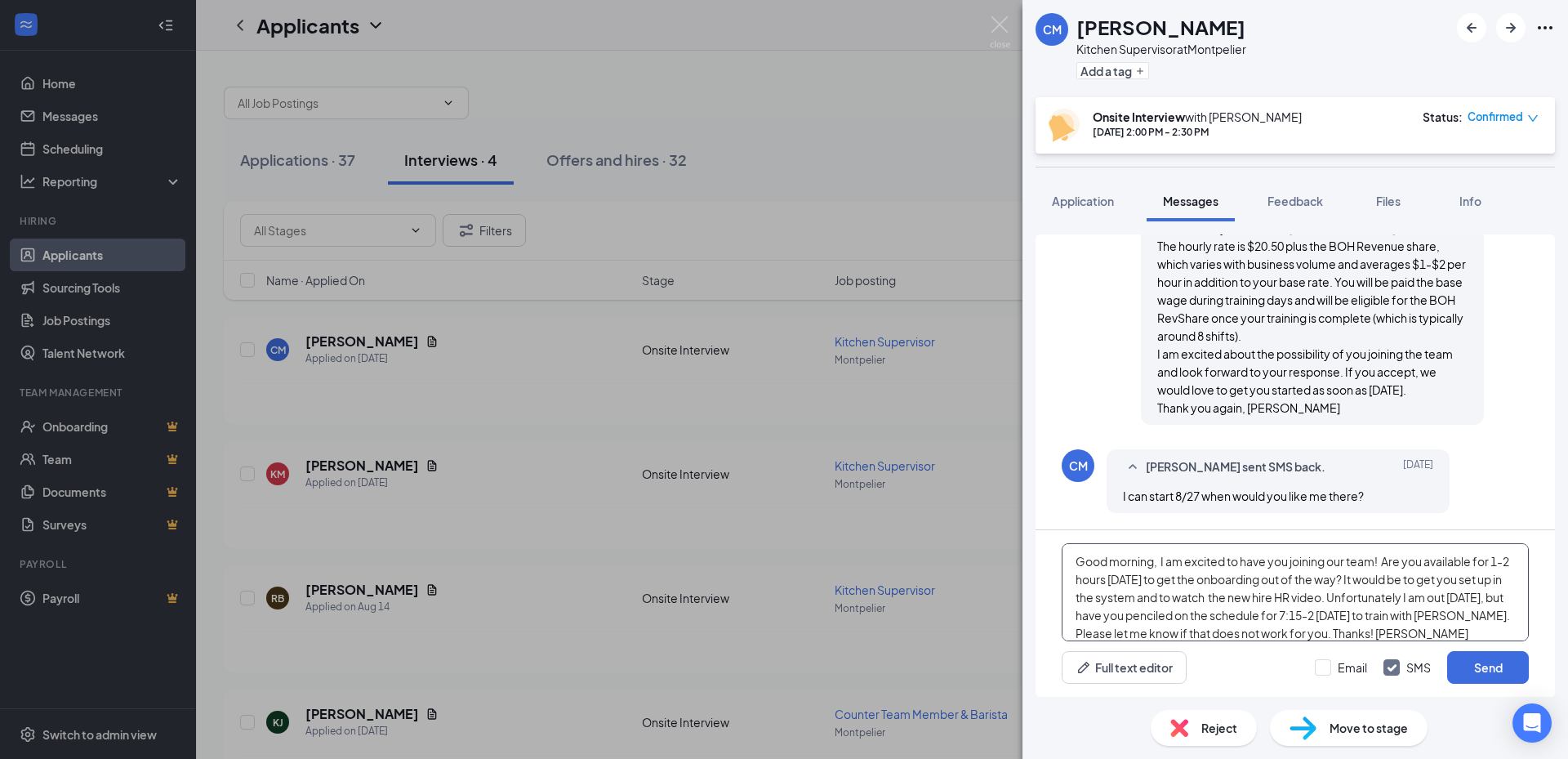
click at [1391, 560] on textarea "Good morning, I am excited to have you joining our team! Are you available for …" at bounding box center [1295, 592] width 467 height 98
click at [1423, 559] on textarea "Good morning, I am excited to have you joining our team! Would you be available…" at bounding box center [1295, 592] width 467 height 98
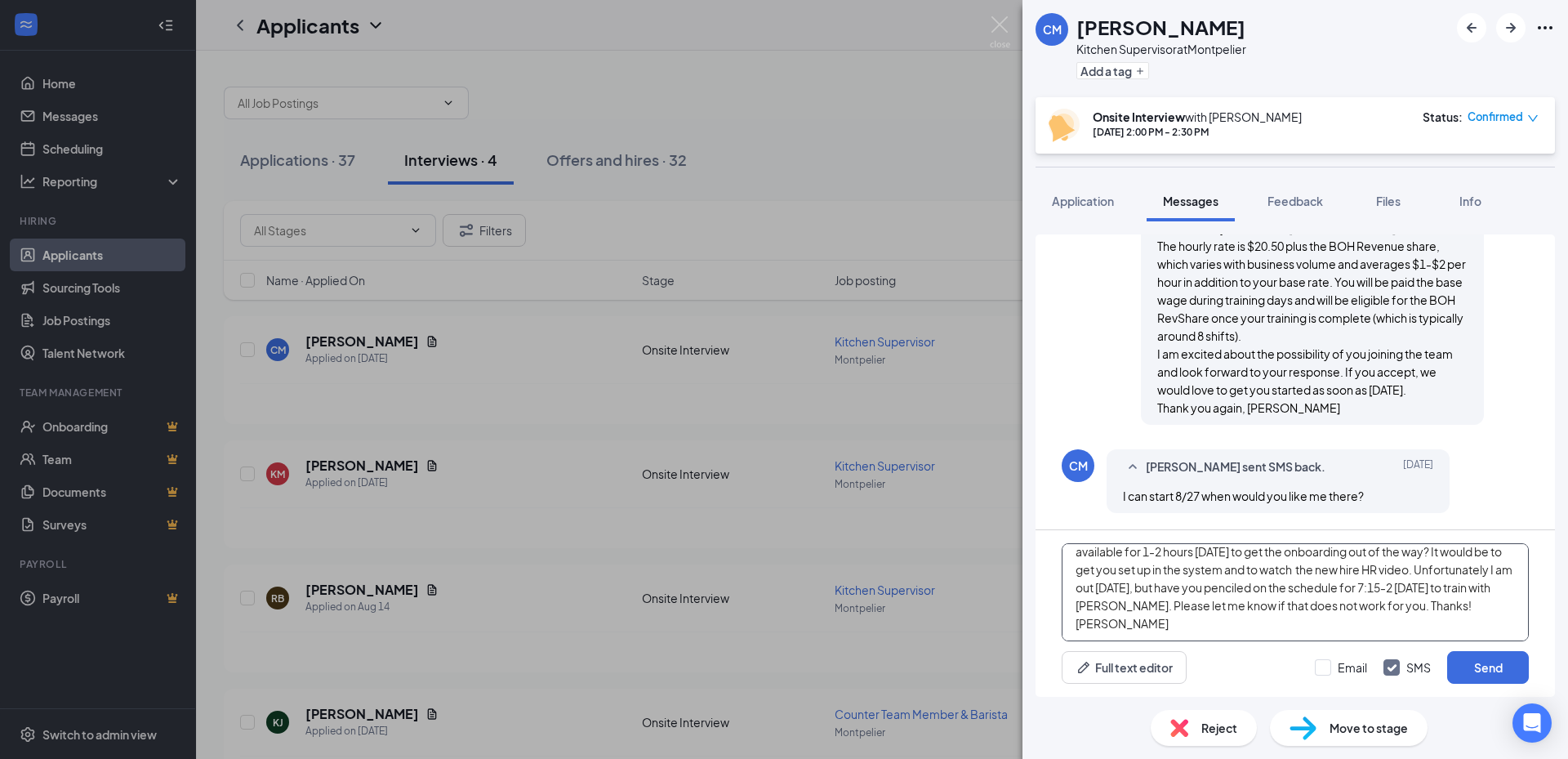
click at [1186, 609] on textarea "Good morning, I am excited to have you joining our team! Would you possibly be …" at bounding box center [1295, 592] width 467 height 98
click at [1198, 616] on textarea "Good morning, I am excited to have you joining our team! Would you possibly be …" at bounding box center [1295, 592] width 467 height 98
click at [1115, 606] on textarea "Good morning, I am excited to have you joining our team! Would you possibly be …" at bounding box center [1295, 592] width 467 height 98
type textarea "Good morning, I am excited to have you joining our team! Would you possibly be …"
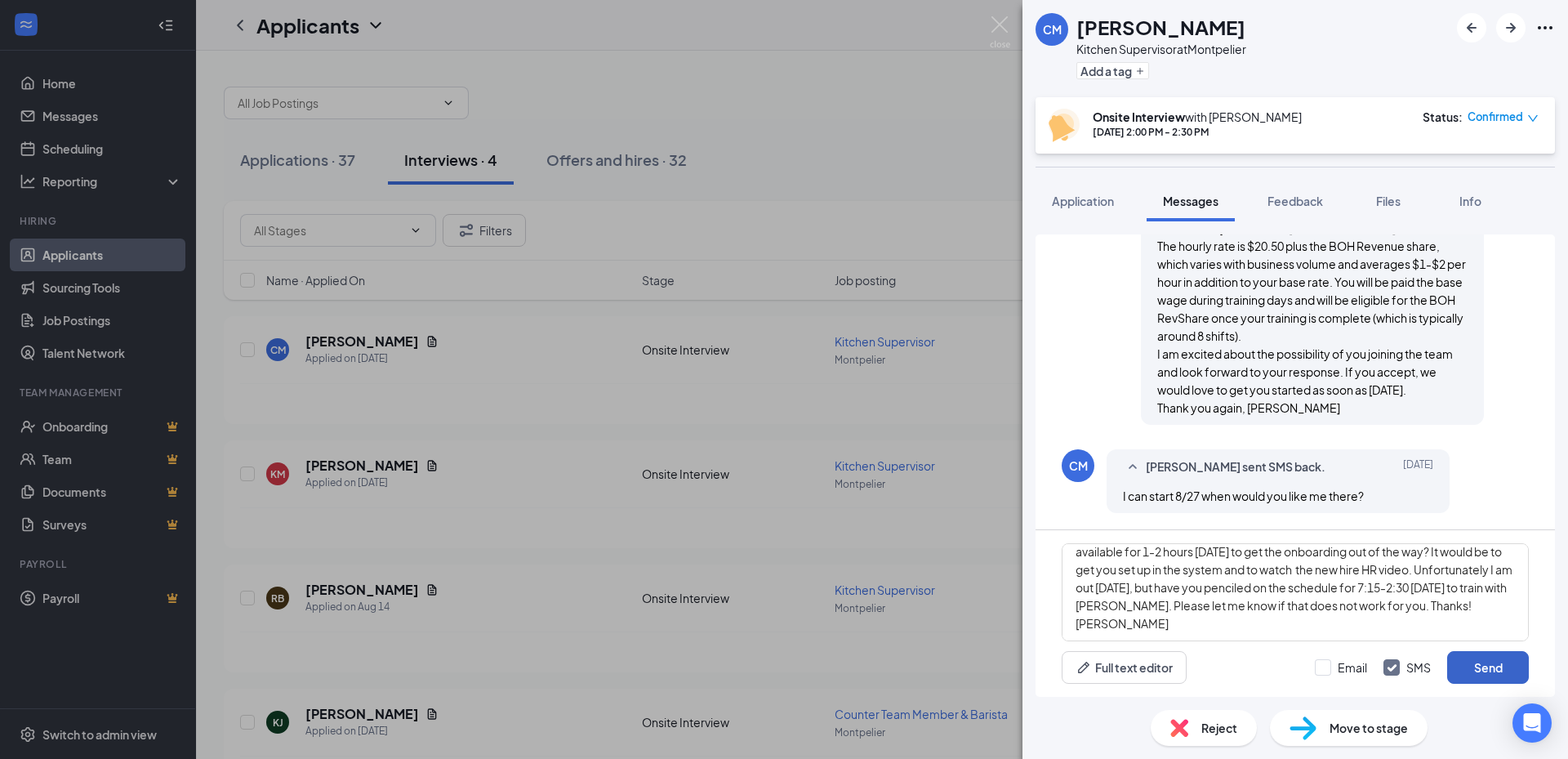
click at [1478, 663] on button "Send" at bounding box center [1488, 668] width 82 height 33
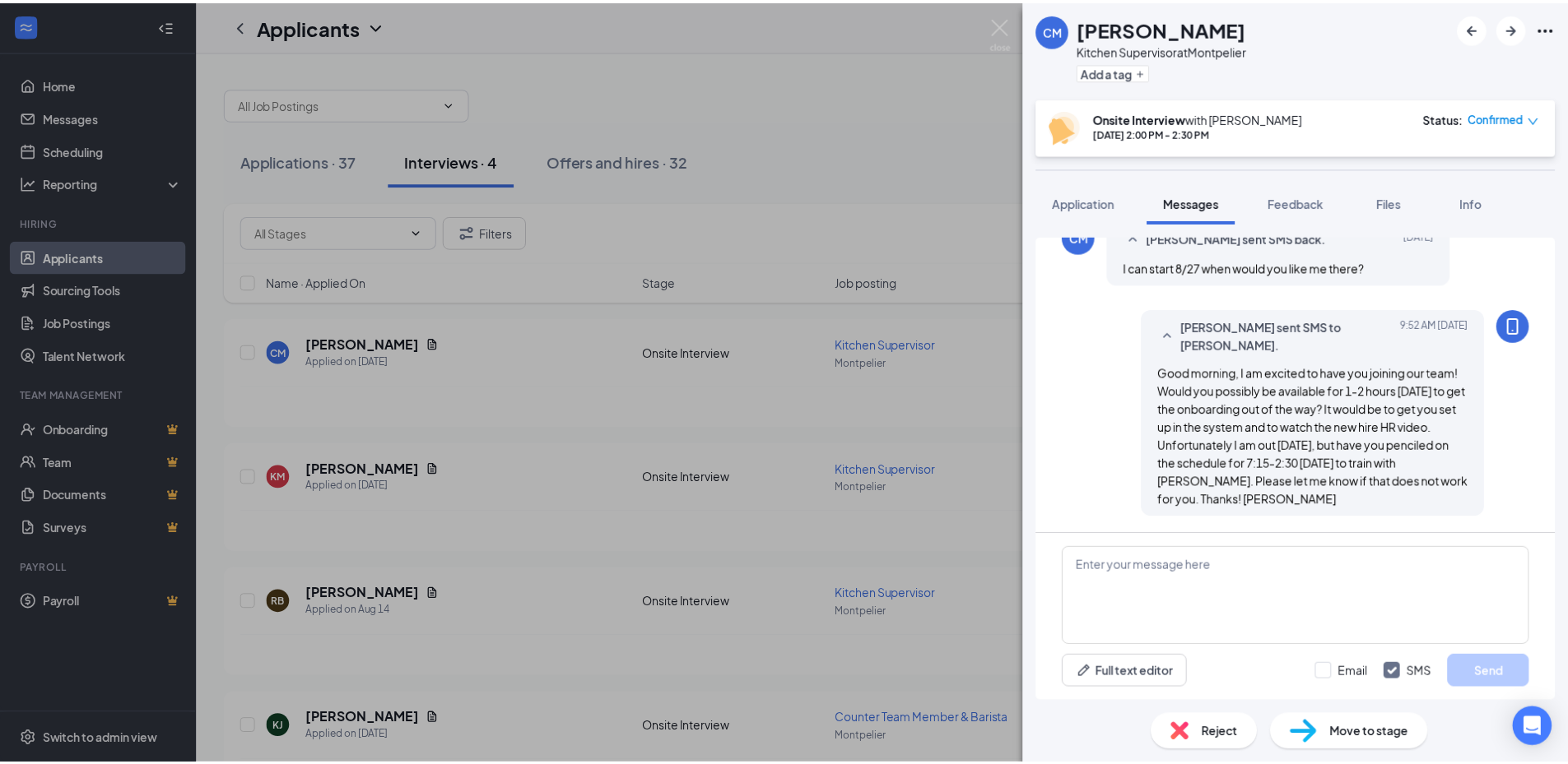
scroll to position [2378, 0]
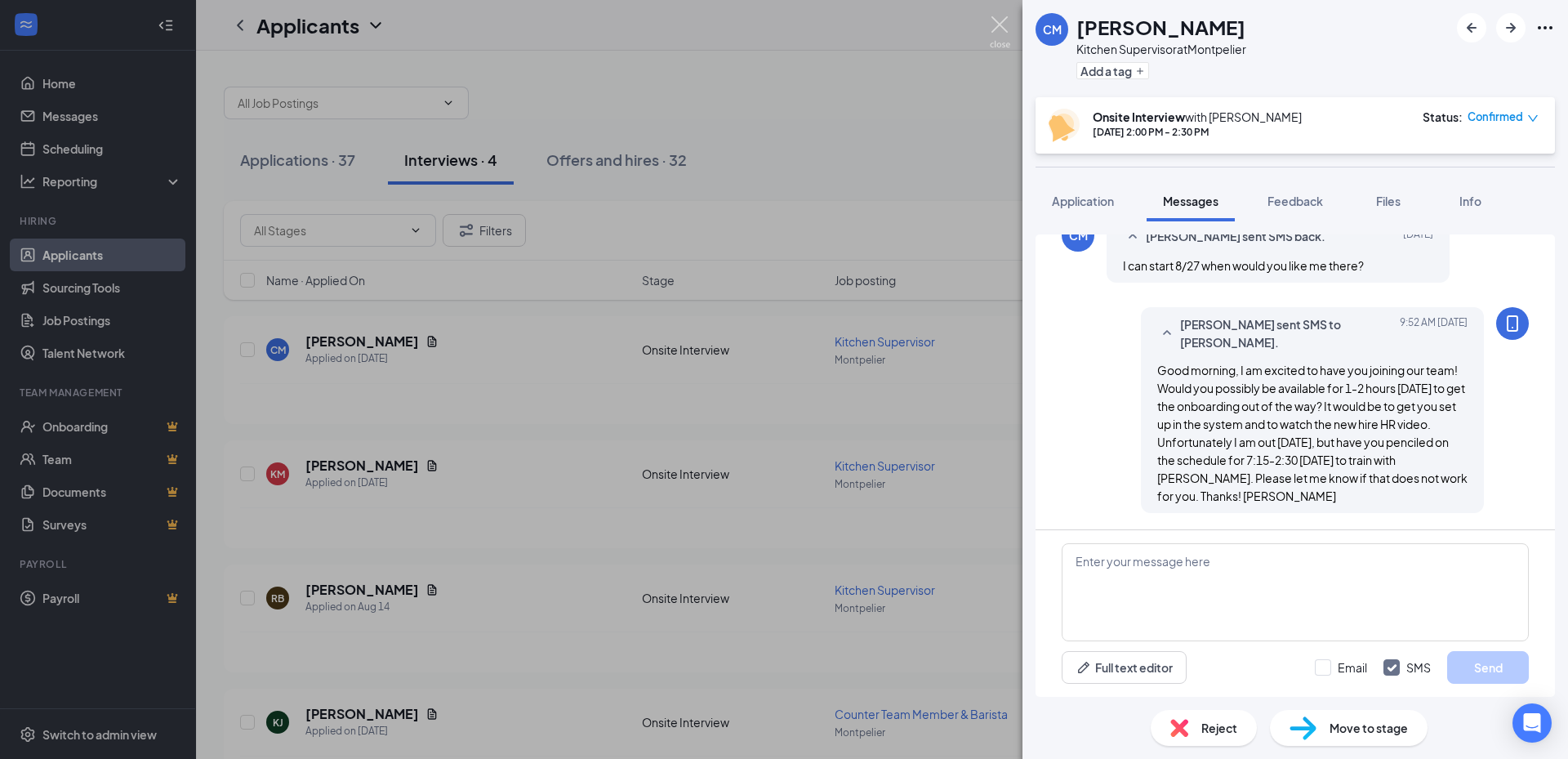
click at [995, 17] on img at bounding box center [1000, 32] width 20 height 32
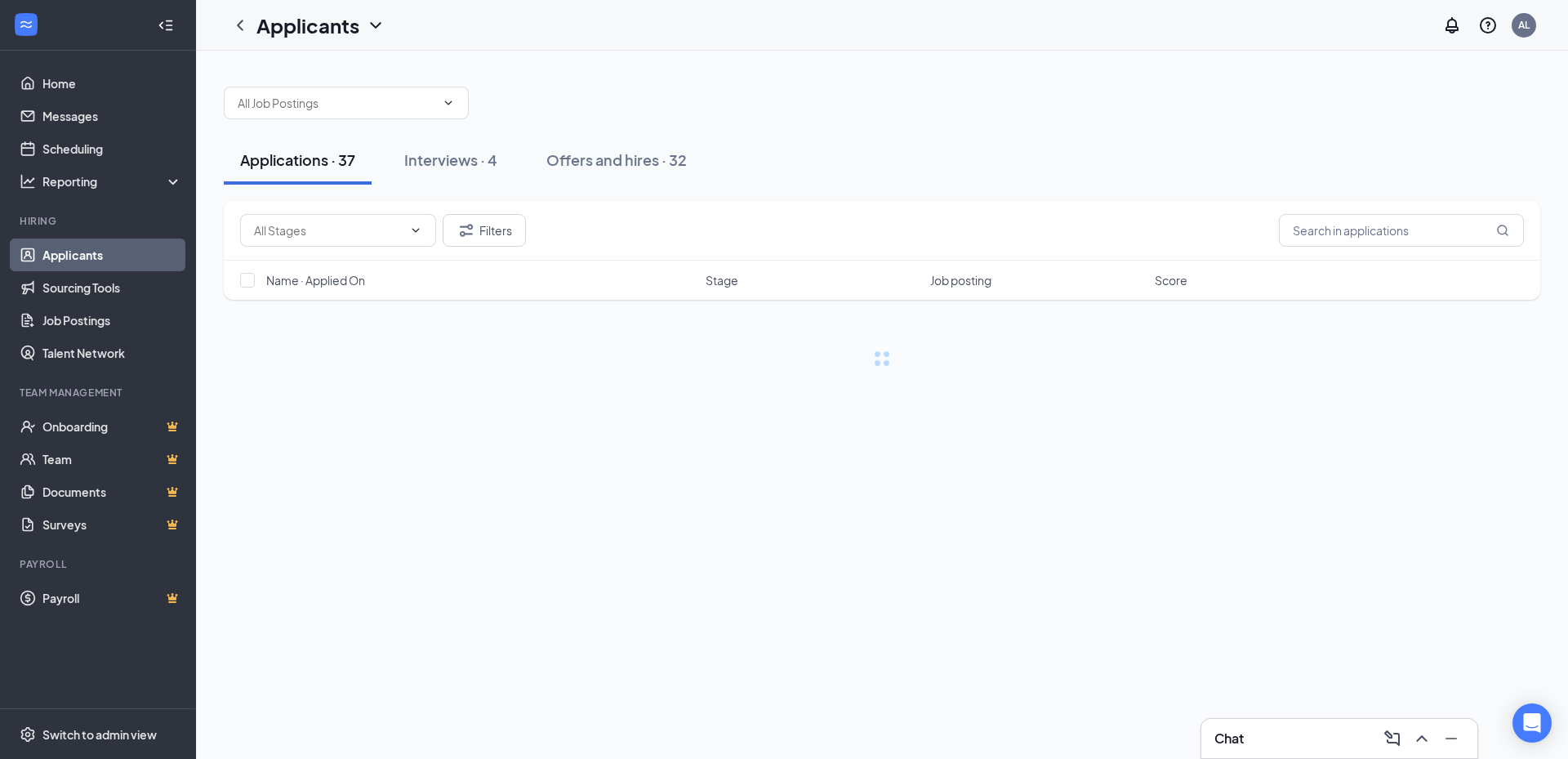
click at [1263, 745] on div "Chat" at bounding box center [1340, 738] width 250 height 26
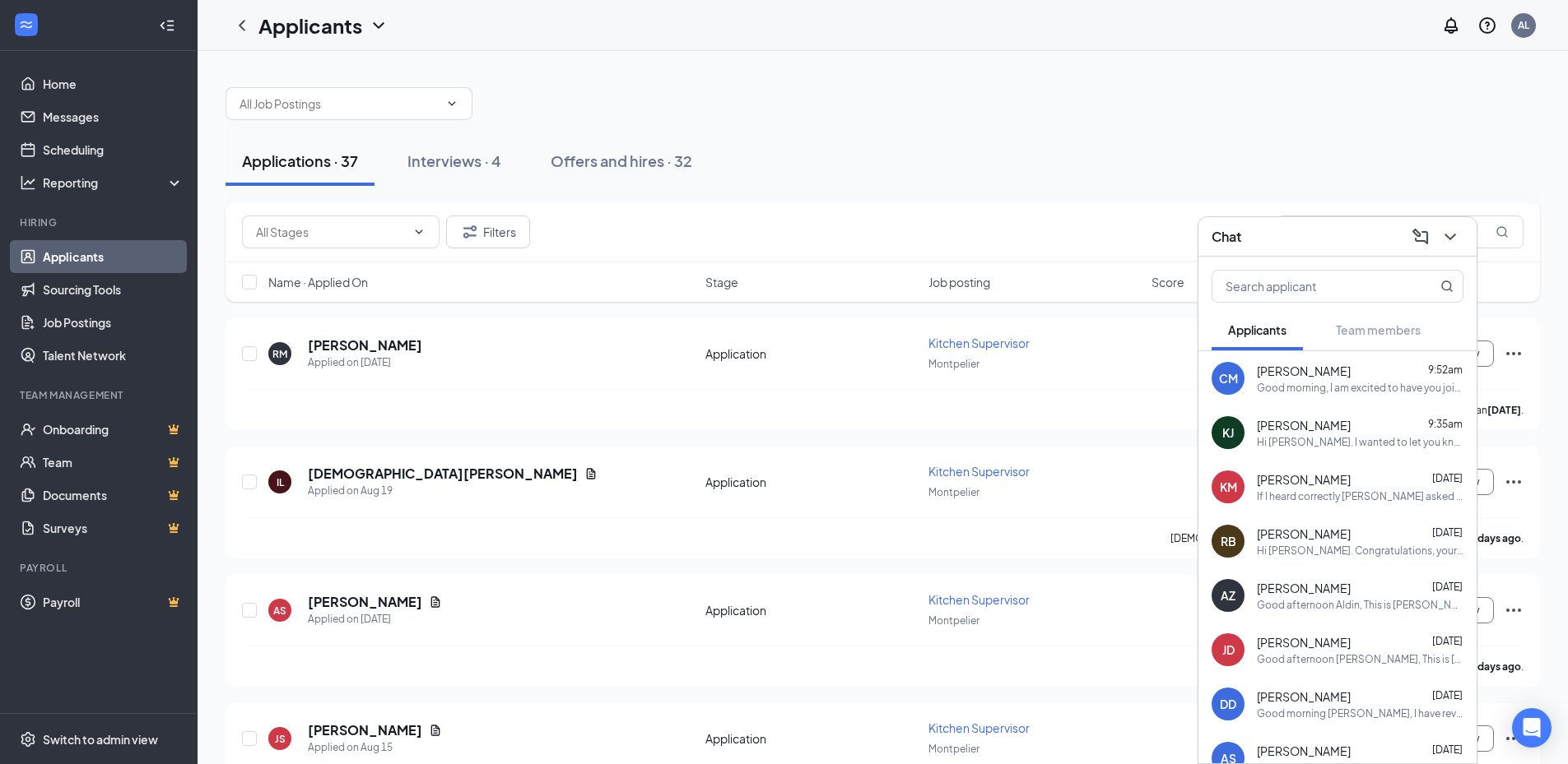
click at [1314, 391] on div "Good morning, I am excited to have you joining our team! Would you possibly be …" at bounding box center [1359, 388] width 207 height 14
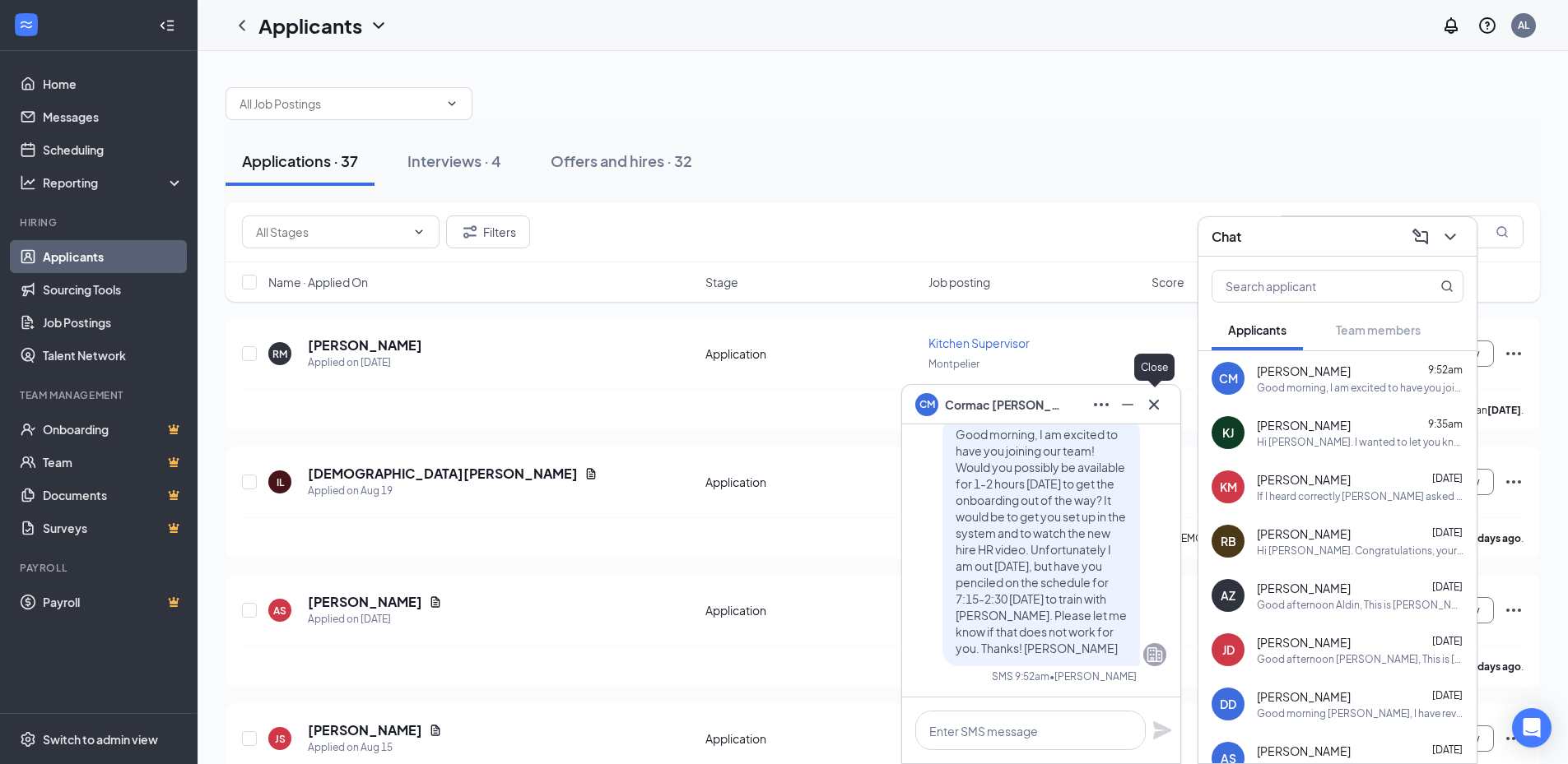
click at [1148, 413] on icon "Cross" at bounding box center [1153, 404] width 20 height 20
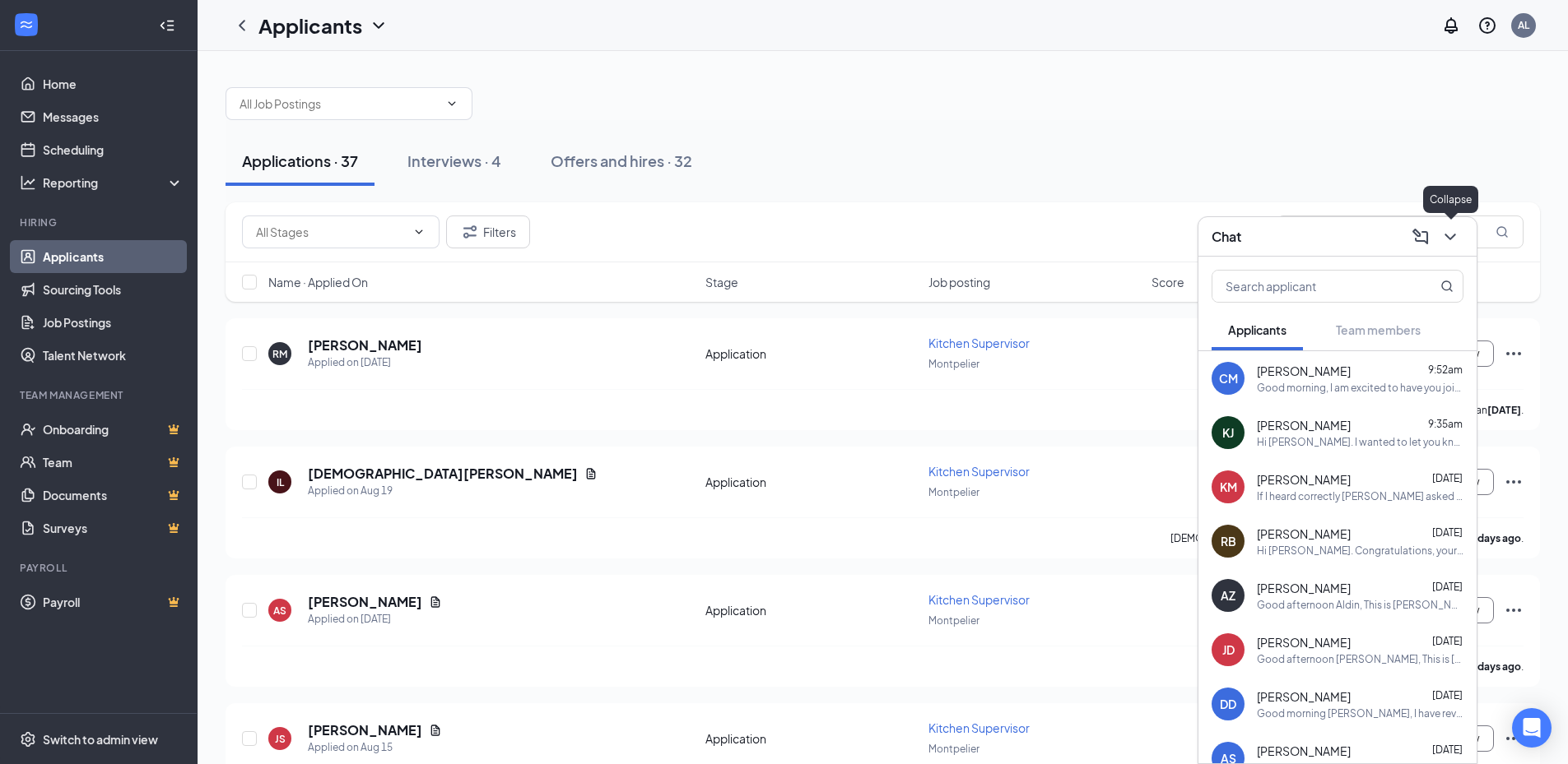
click at [1457, 241] on icon "ChevronDown" at bounding box center [1450, 237] width 20 height 20
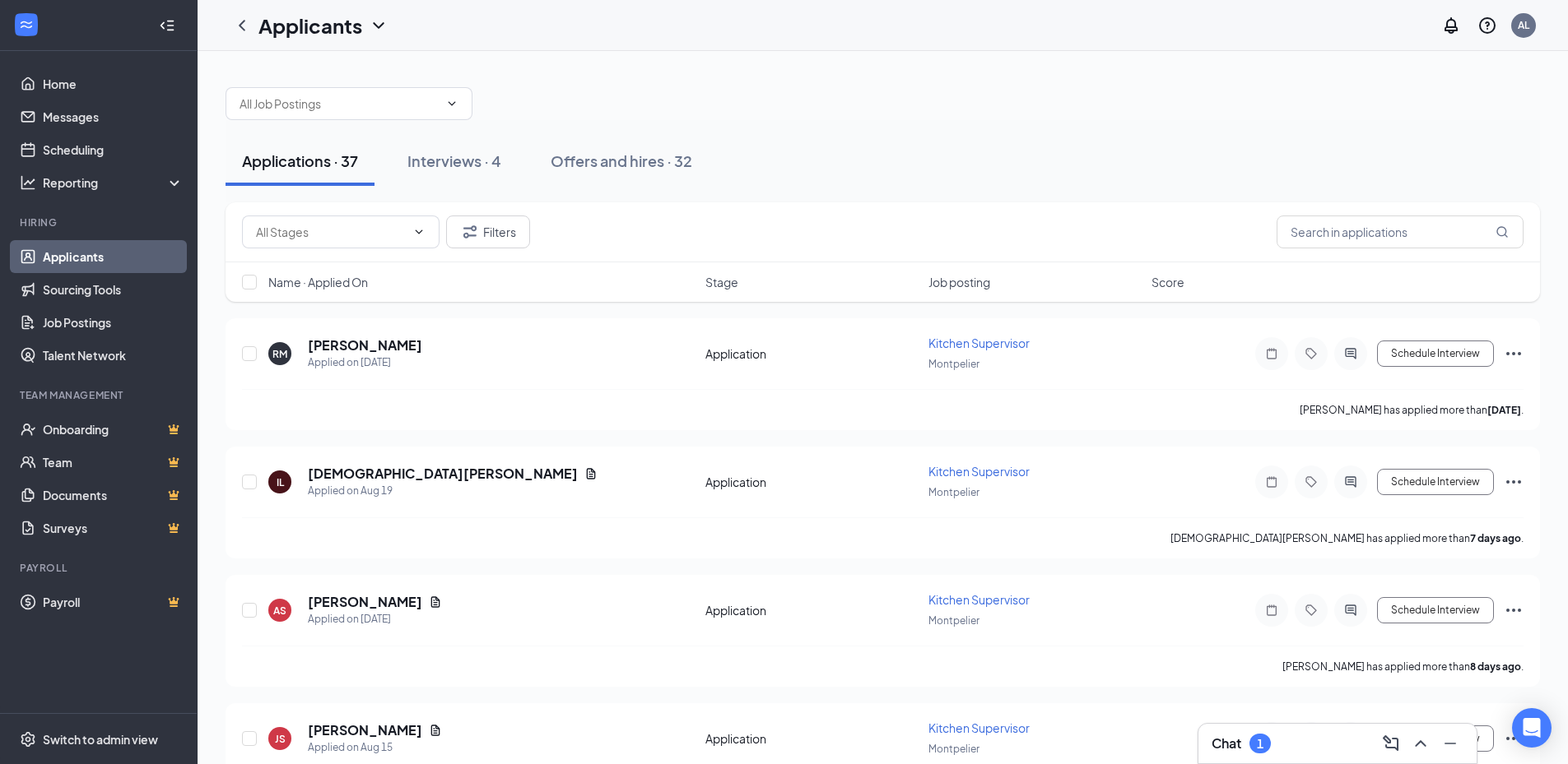
click at [1275, 733] on div "Chat 1" at bounding box center [1337, 743] width 252 height 26
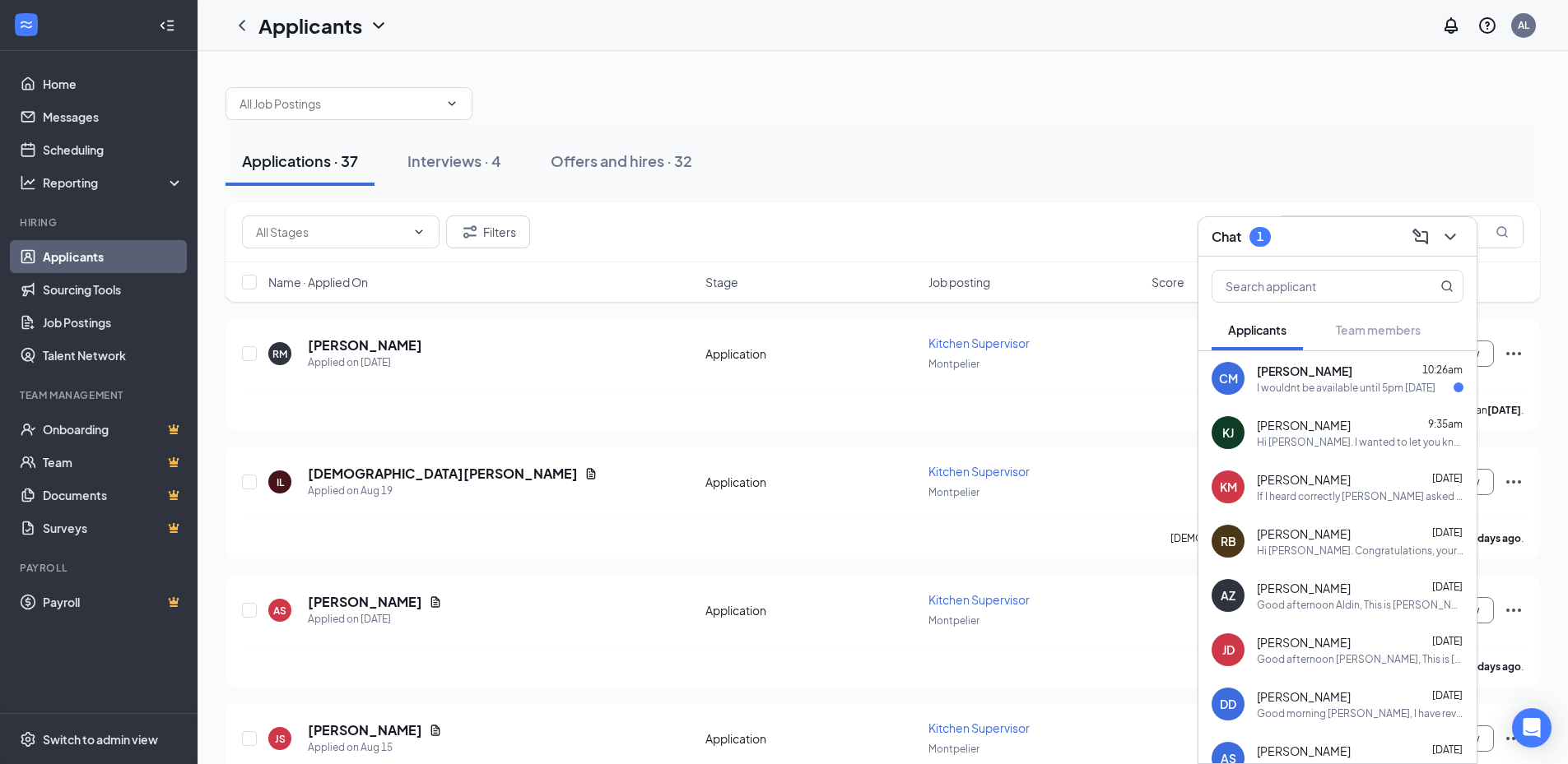
click at [1342, 391] on div "I wouldnt be available until 5pm today" at bounding box center [1346, 388] width 179 height 14
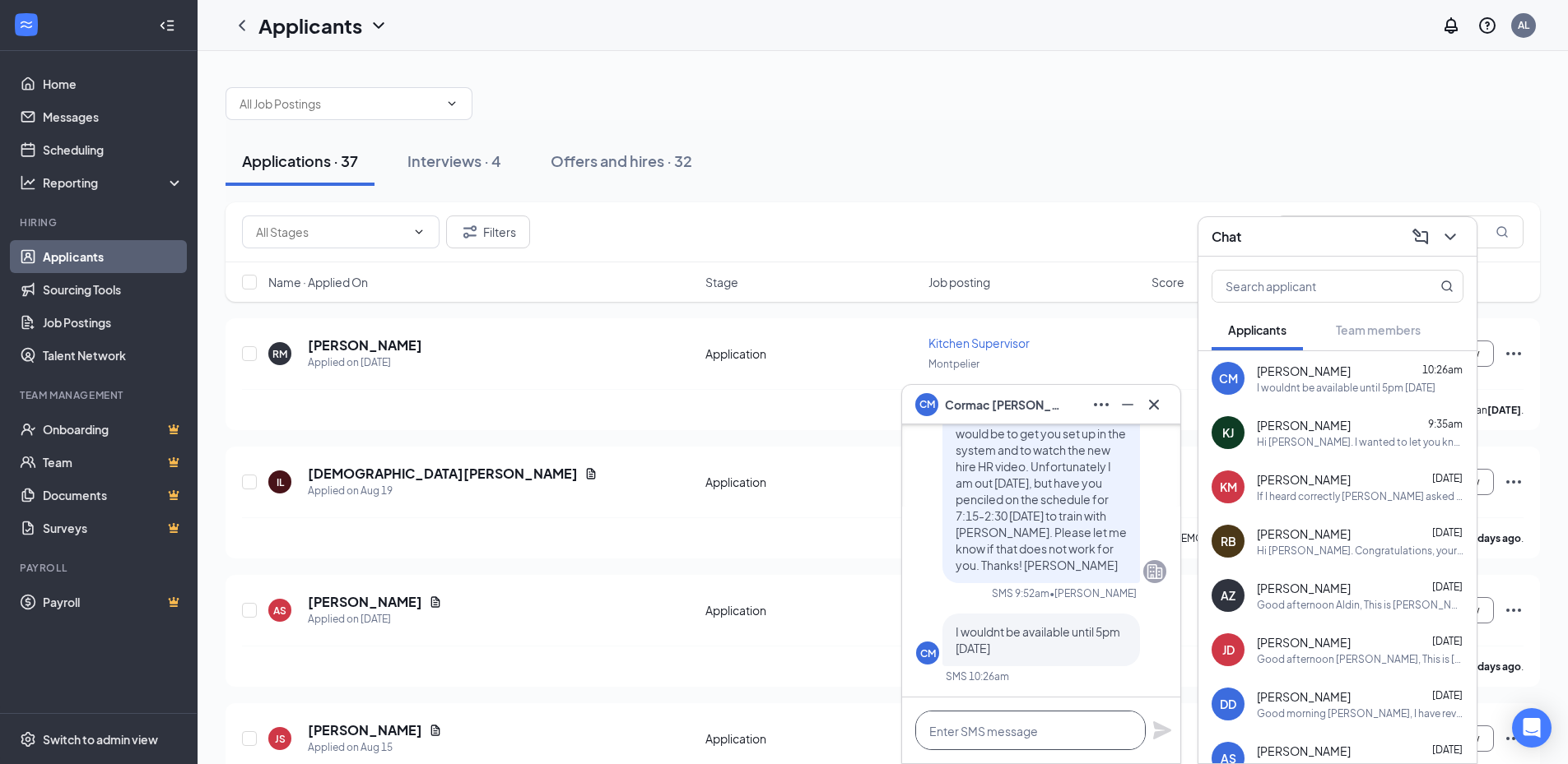
click at [1066, 727] on textarea at bounding box center [1030, 730] width 231 height 39
click at [1016, 728] on textarea at bounding box center [1030, 730] width 231 height 39
type textarea ","
type textarea "H"
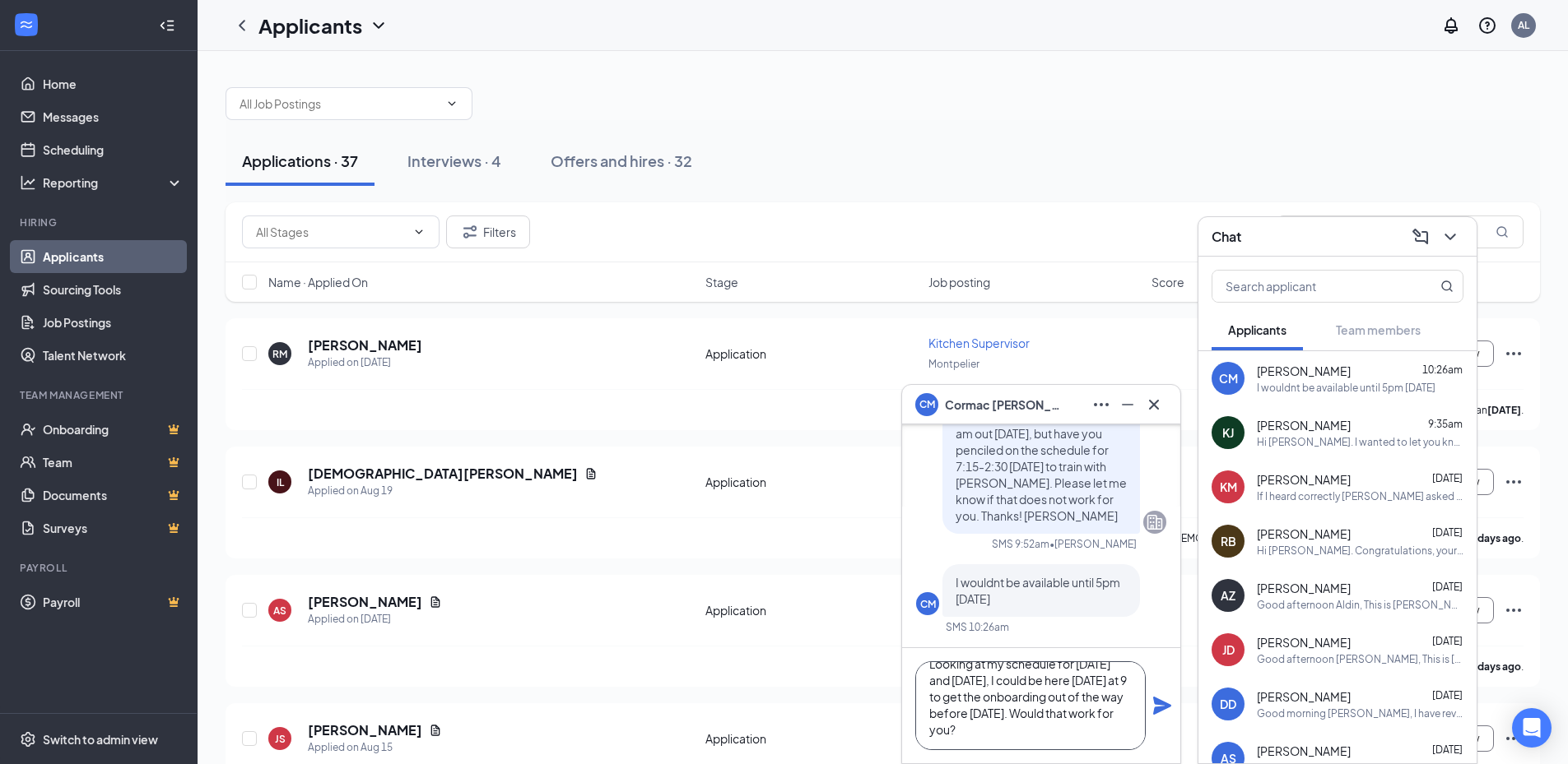
scroll to position [18, 0]
type textarea "Looking at my schedule for today and tomorrow, I could be here tomorrow at 9 to…"
click at [1164, 699] on icon "Plane" at bounding box center [1161, 705] width 20 height 20
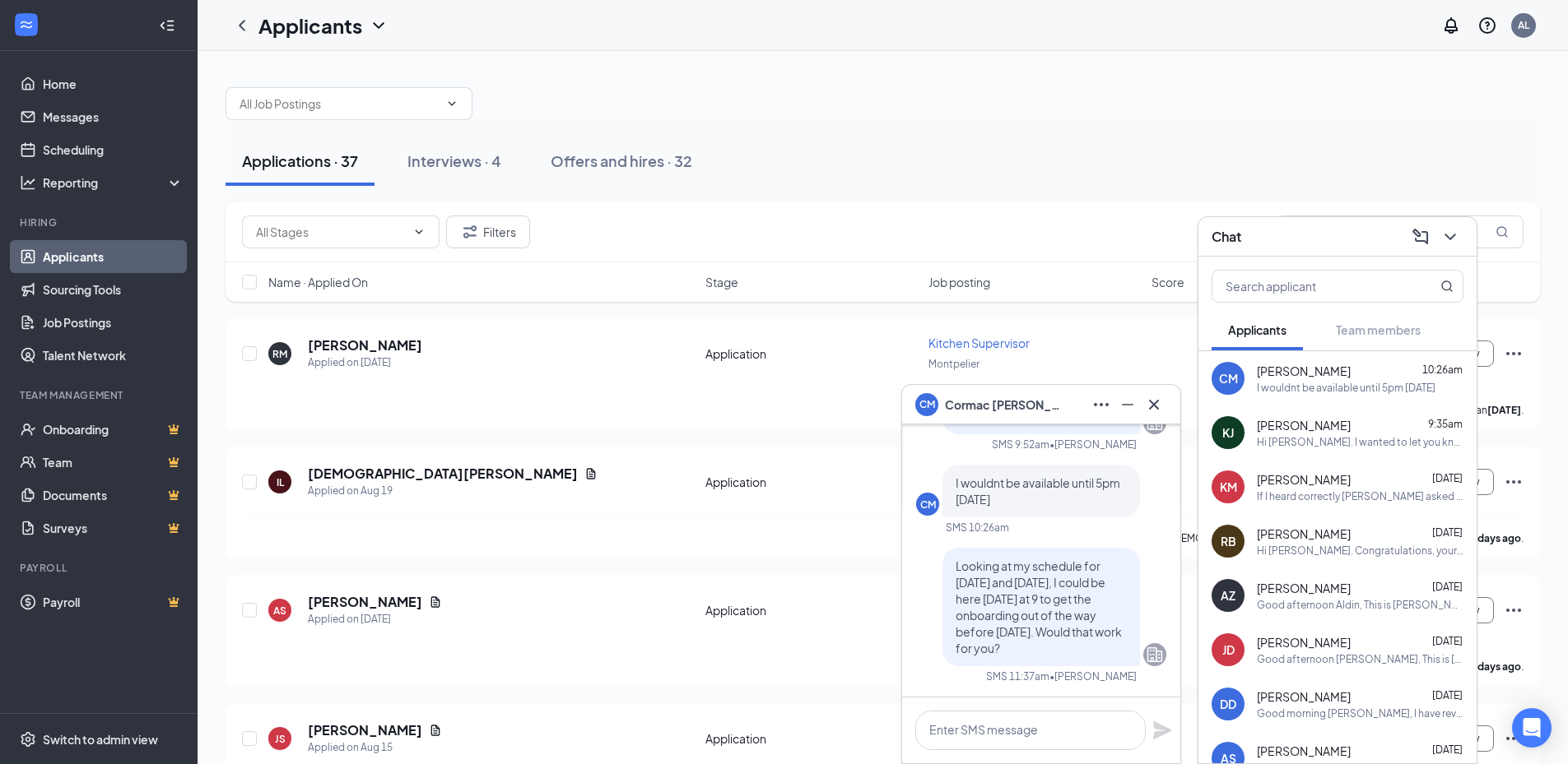
scroll to position [0, 0]
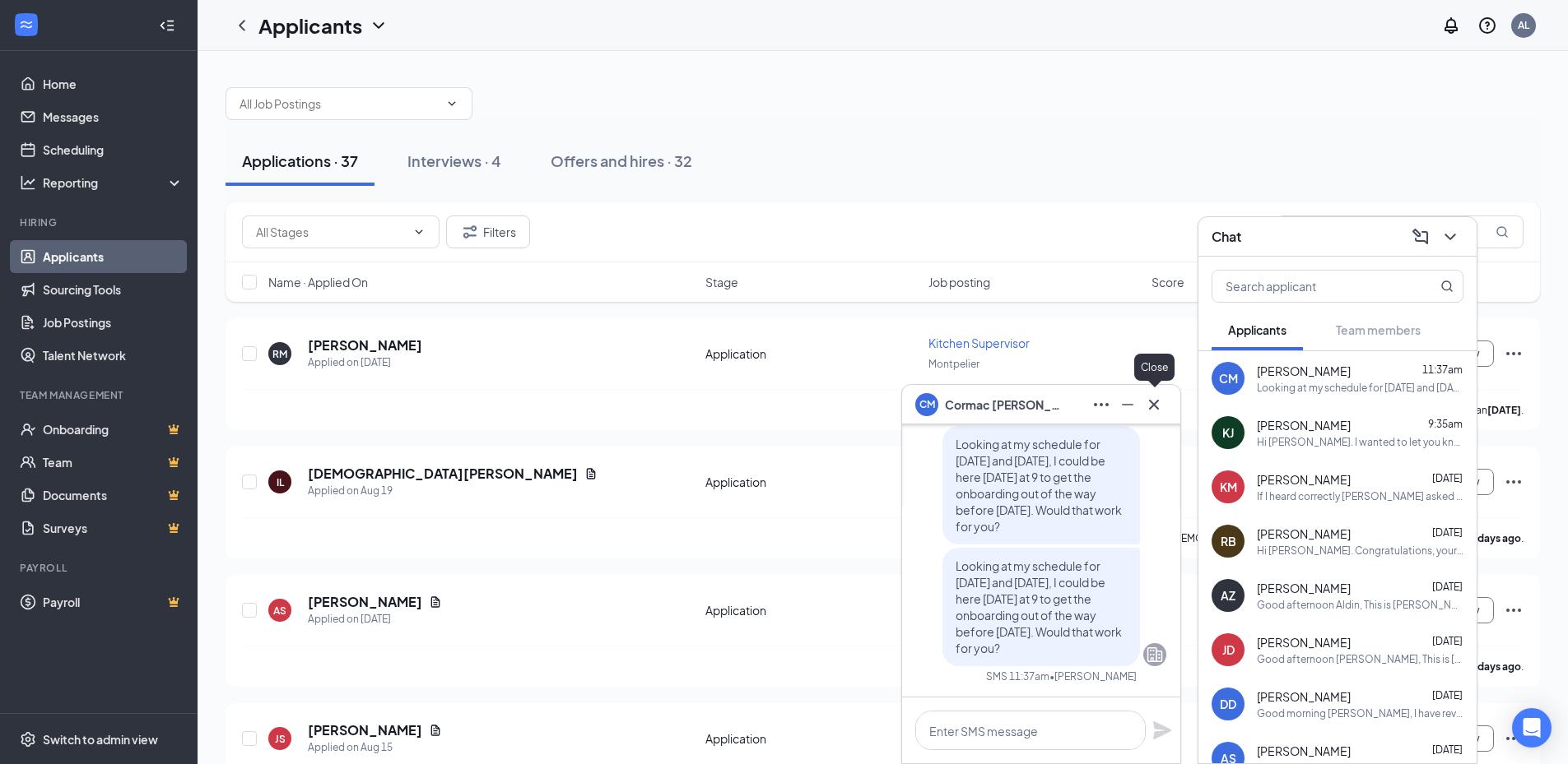
click at [1161, 398] on icon "Cross" at bounding box center [1153, 404] width 20 height 20
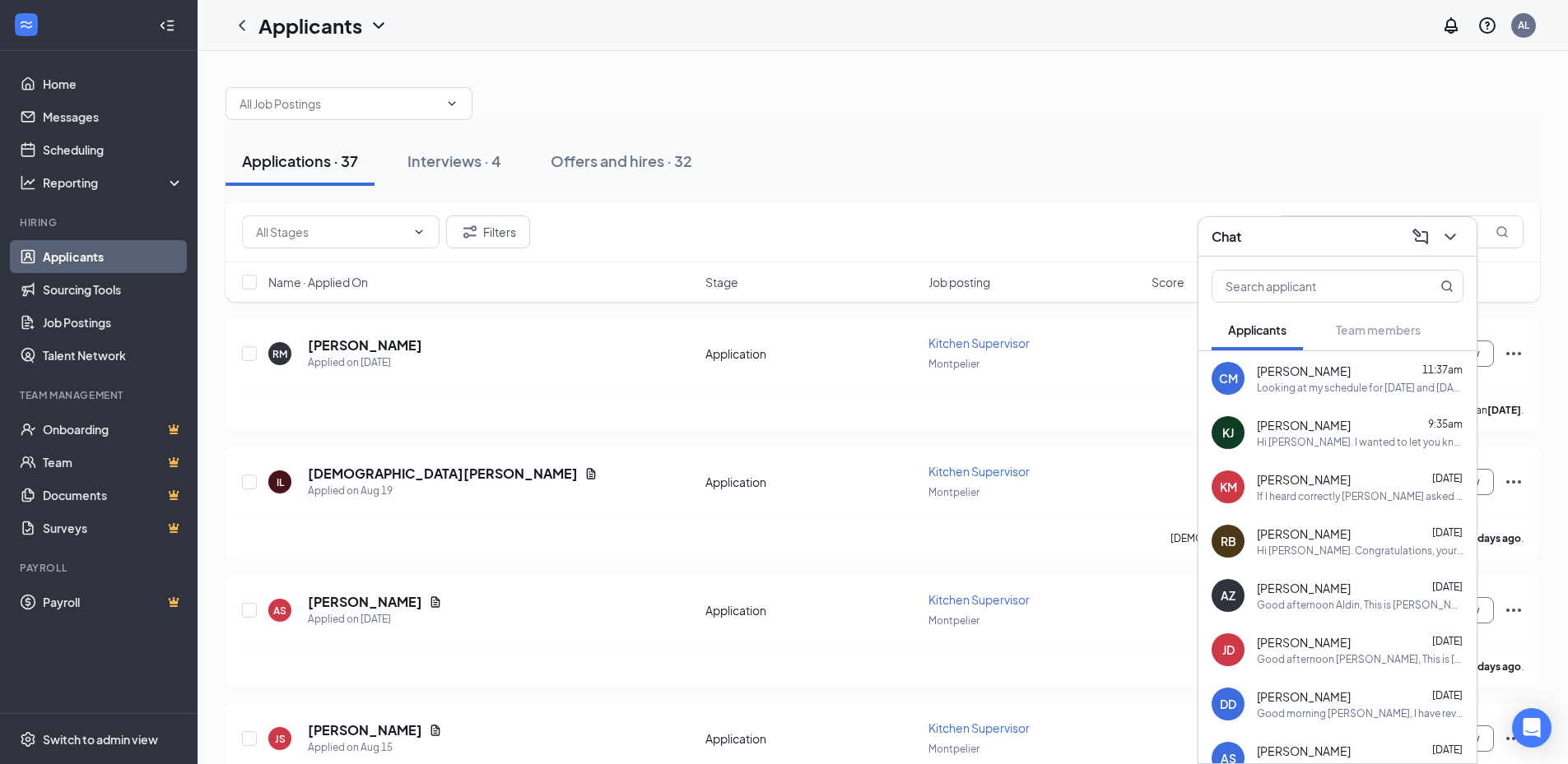
click at [1446, 246] on icon "ChevronDown" at bounding box center [1450, 237] width 20 height 20
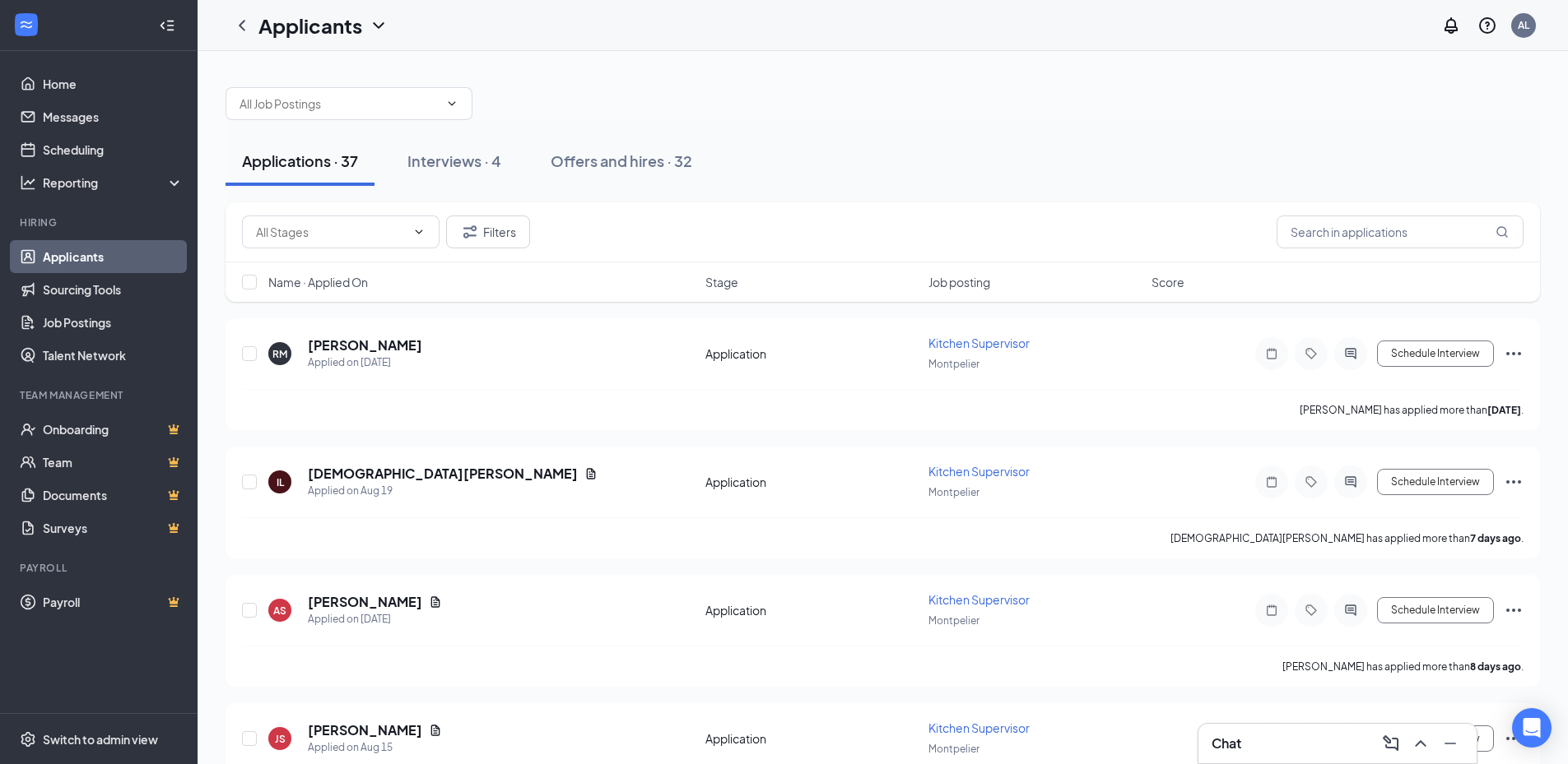
click at [1251, 741] on div "Chat" at bounding box center [1337, 743] width 252 height 26
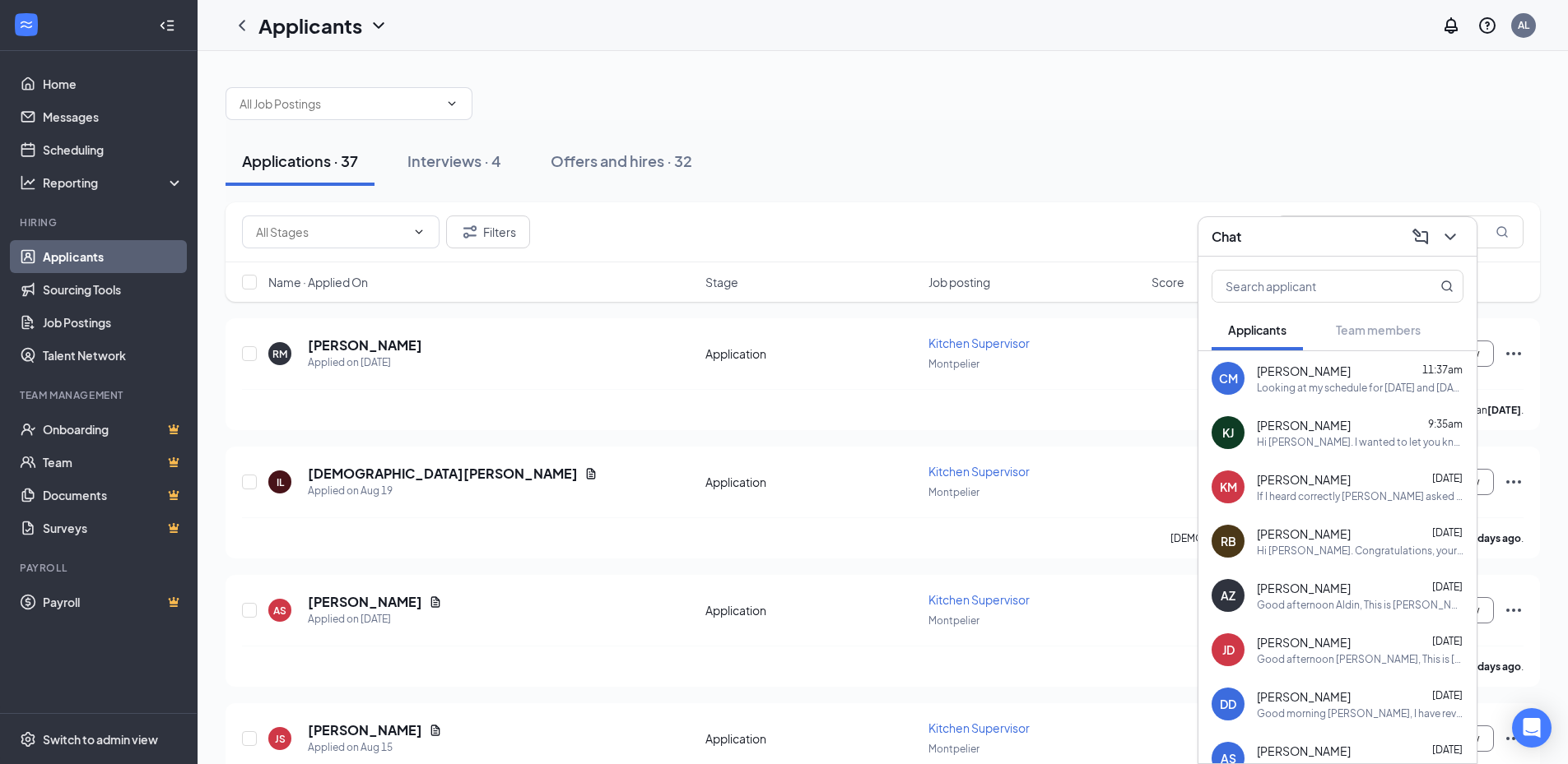
click at [1326, 379] on span "[PERSON_NAME]" at bounding box center [1303, 370] width 94 height 16
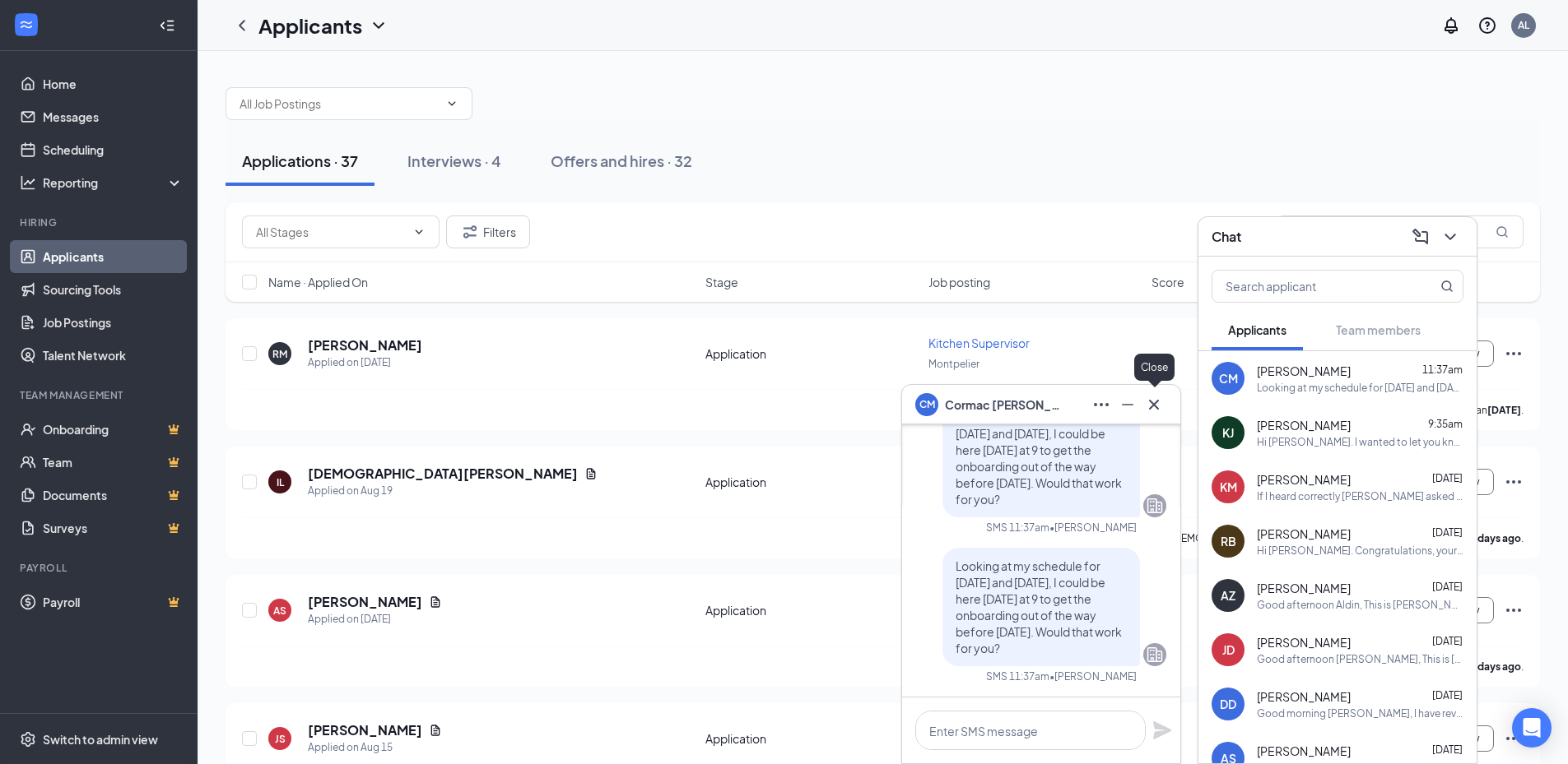
click at [1155, 402] on icon "Cross" at bounding box center [1154, 404] width 10 height 10
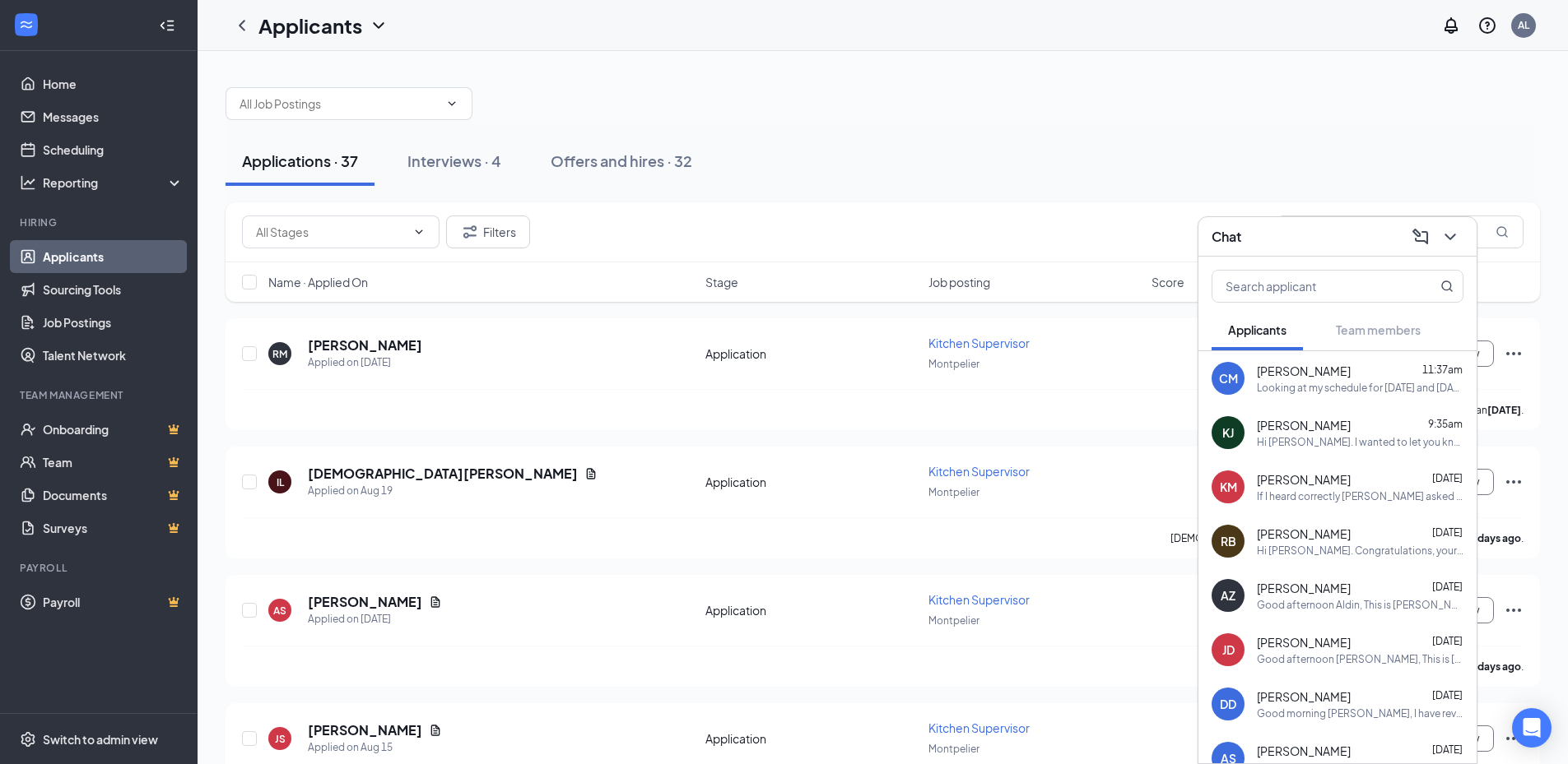
drag, startPoint x: 1411, startPoint y: 441, endPoint x: 1387, endPoint y: 448, distance: 25.0
click at [1410, 442] on div "Hi [PERSON_NAME]. I wanted to let you know that I have been offered another pos…" at bounding box center [1359, 442] width 207 height 14
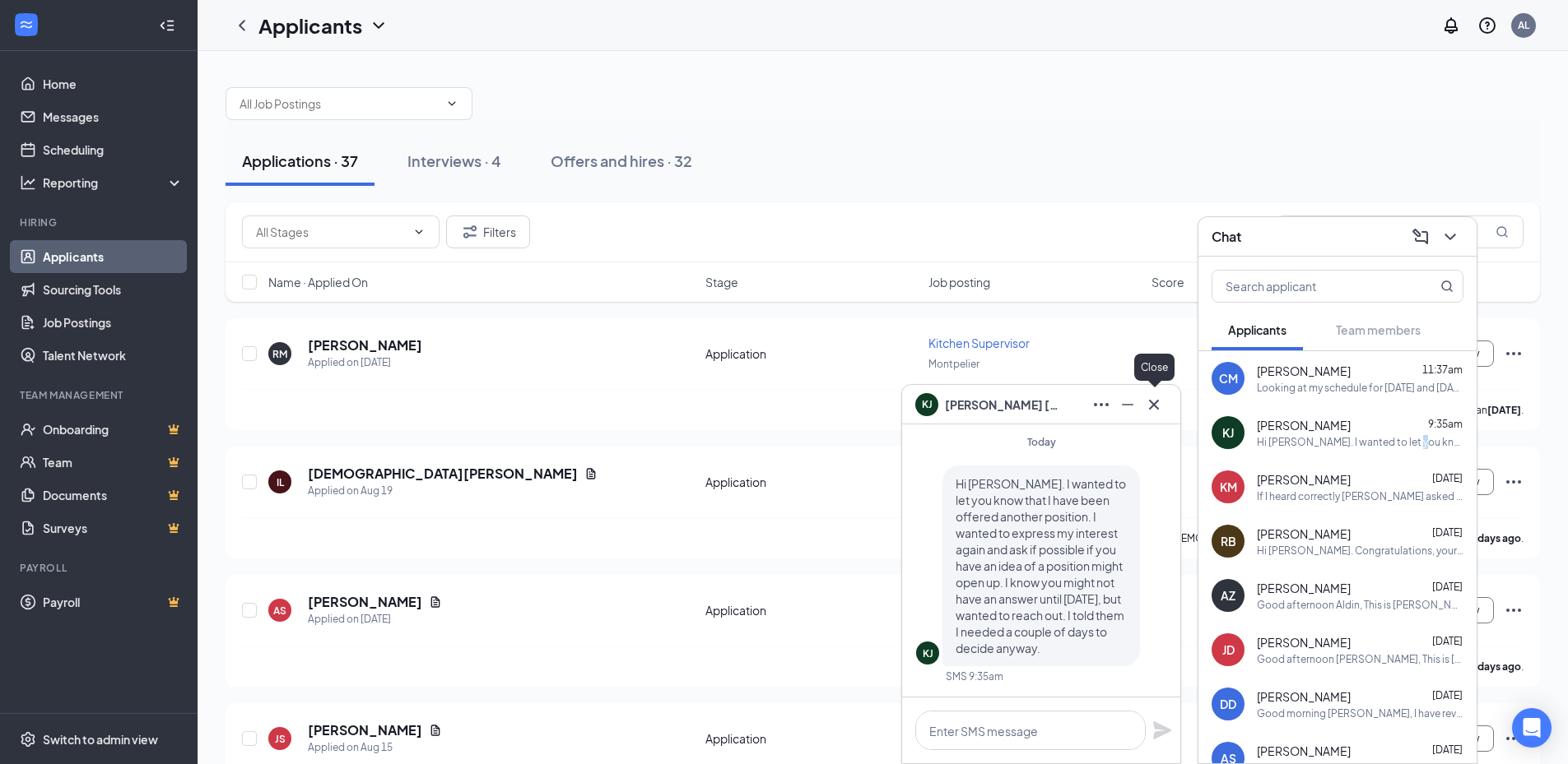
click at [1150, 407] on icon "Cross" at bounding box center [1153, 404] width 20 height 20
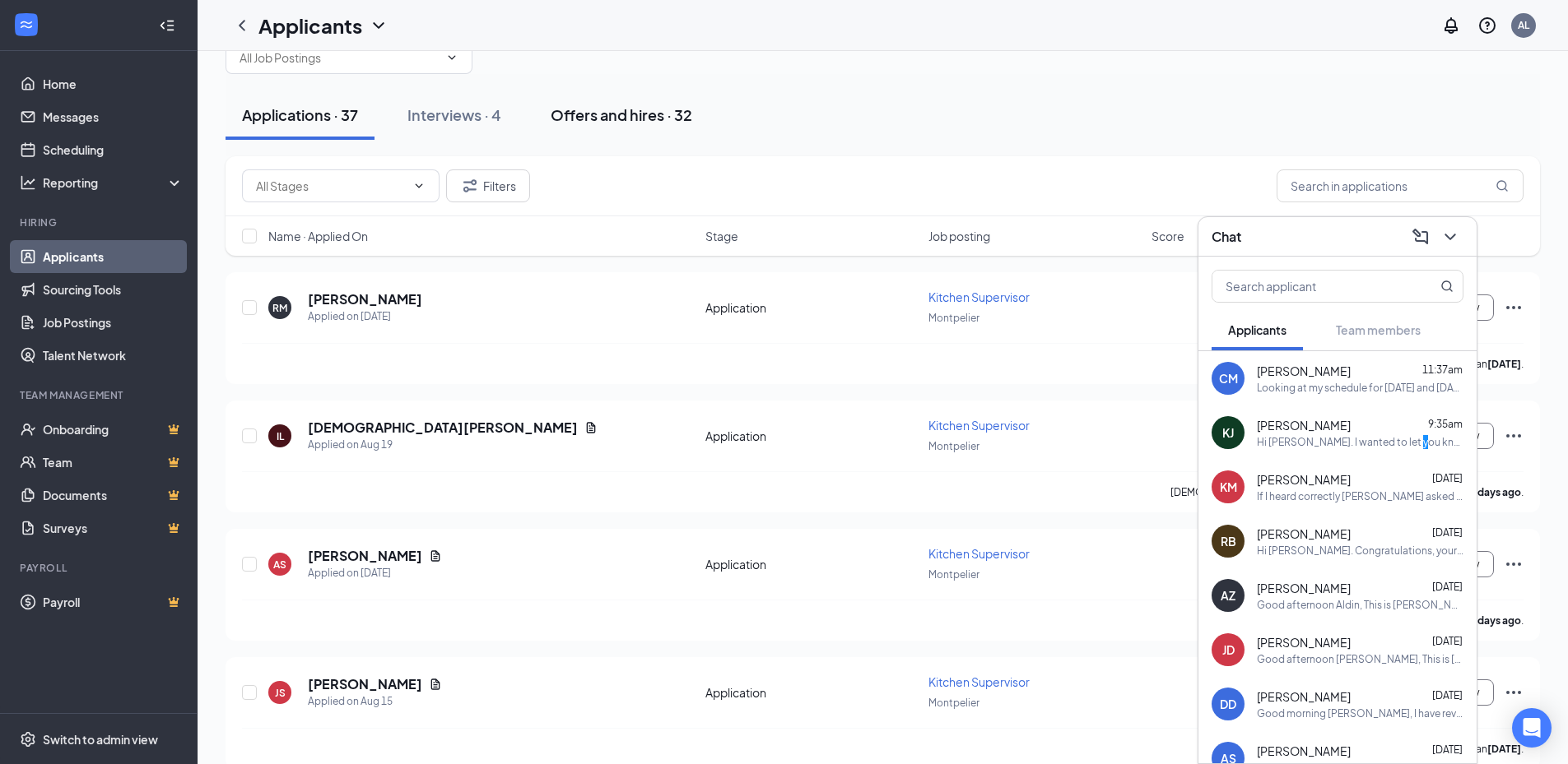
scroll to position [83, 0]
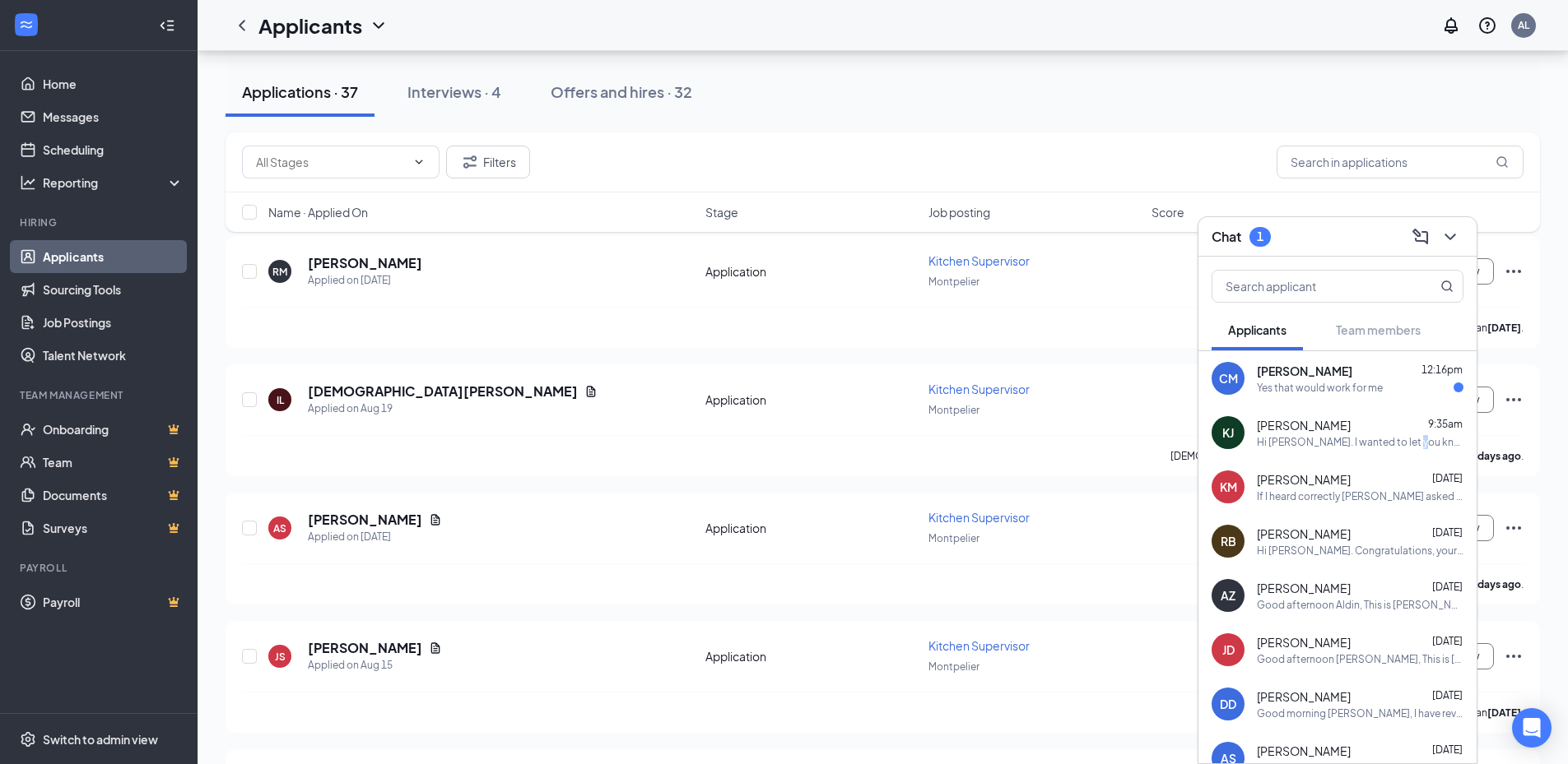
click at [1365, 381] on div "Yes that would work for me" at bounding box center [1319, 388] width 126 height 14
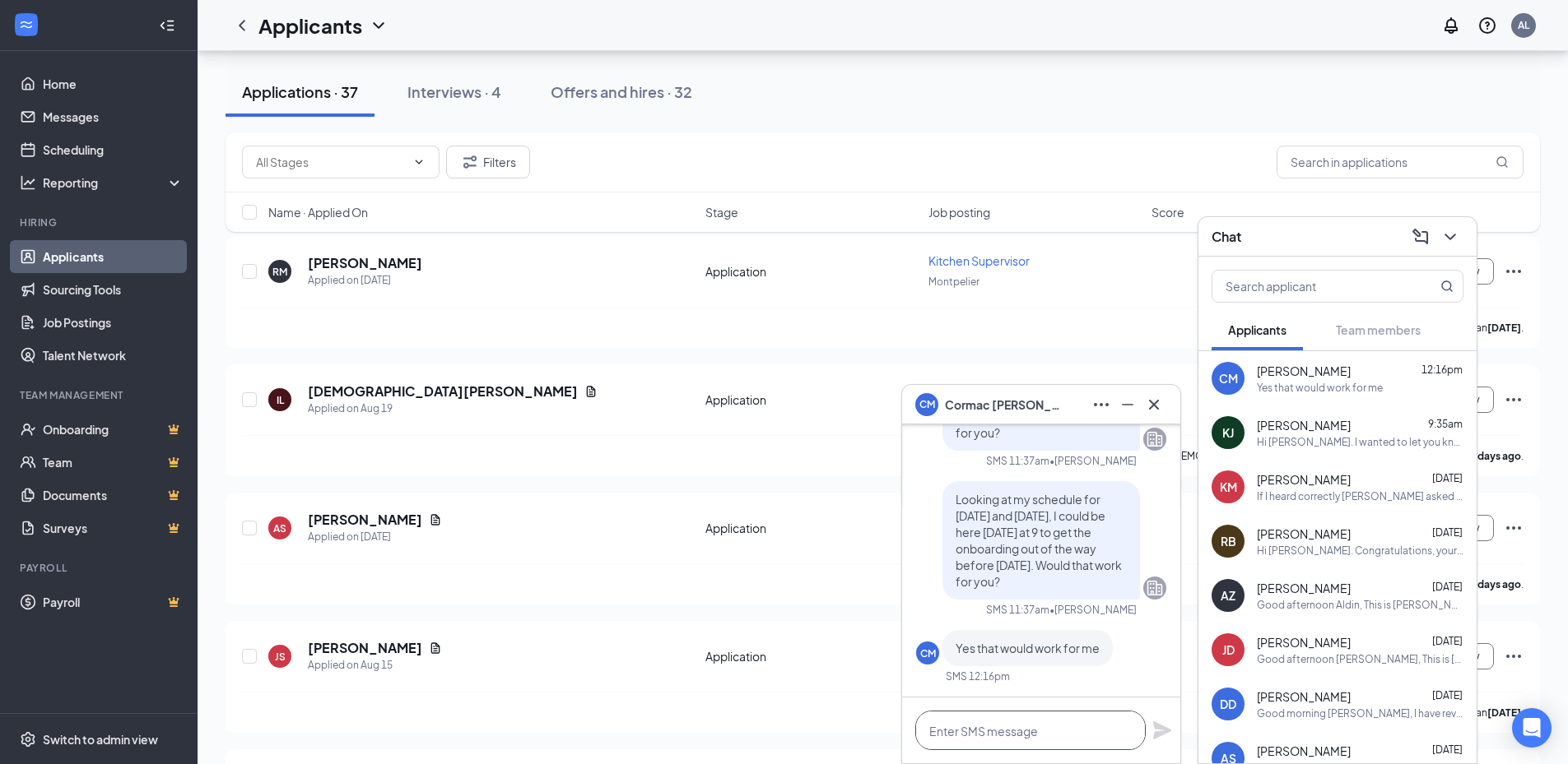
click at [1045, 718] on textarea at bounding box center [1030, 730] width 231 height 39
type textarea "Perfect! See you tomorrow."
click at [1162, 733] on icon "Plane" at bounding box center [1161, 730] width 18 height 18
